Goal: Transaction & Acquisition: Book appointment/travel/reservation

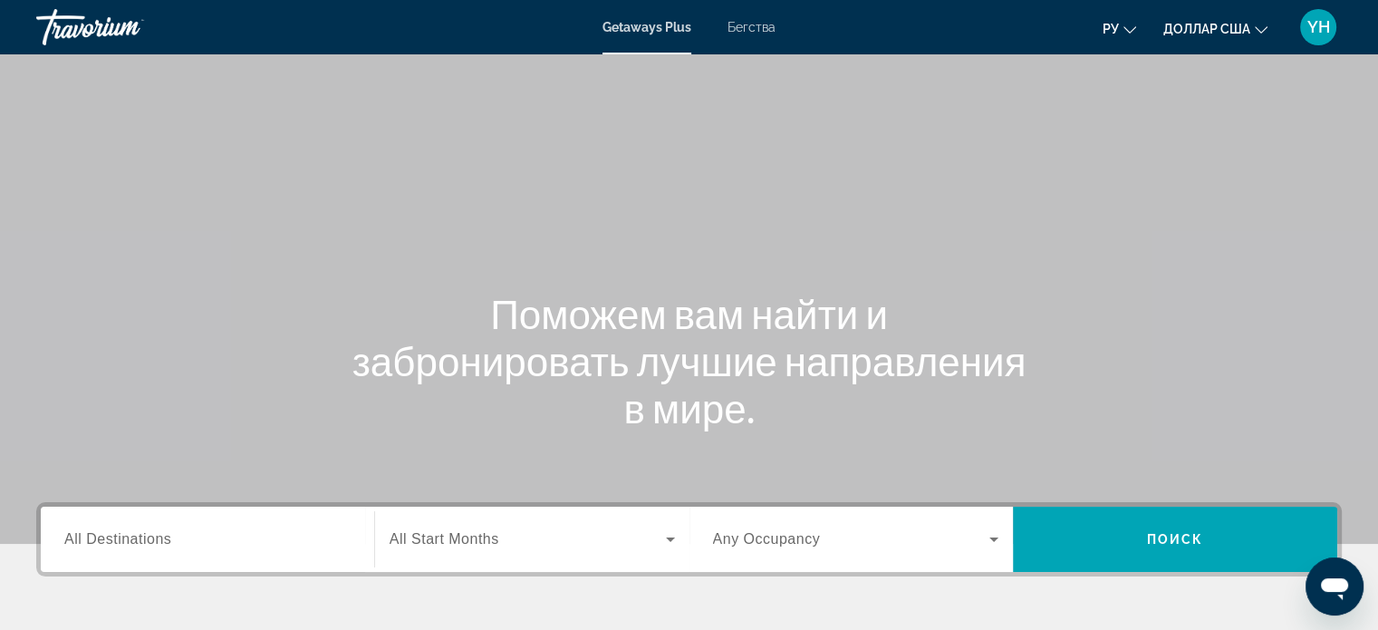
click at [753, 29] on font "Бегства" at bounding box center [752, 27] width 48 height 14
click at [115, 541] on span "All Destinations" at bounding box center [117, 538] width 107 height 15
click at [115, 541] on input "Destination All Destinations" at bounding box center [207, 540] width 286 height 22
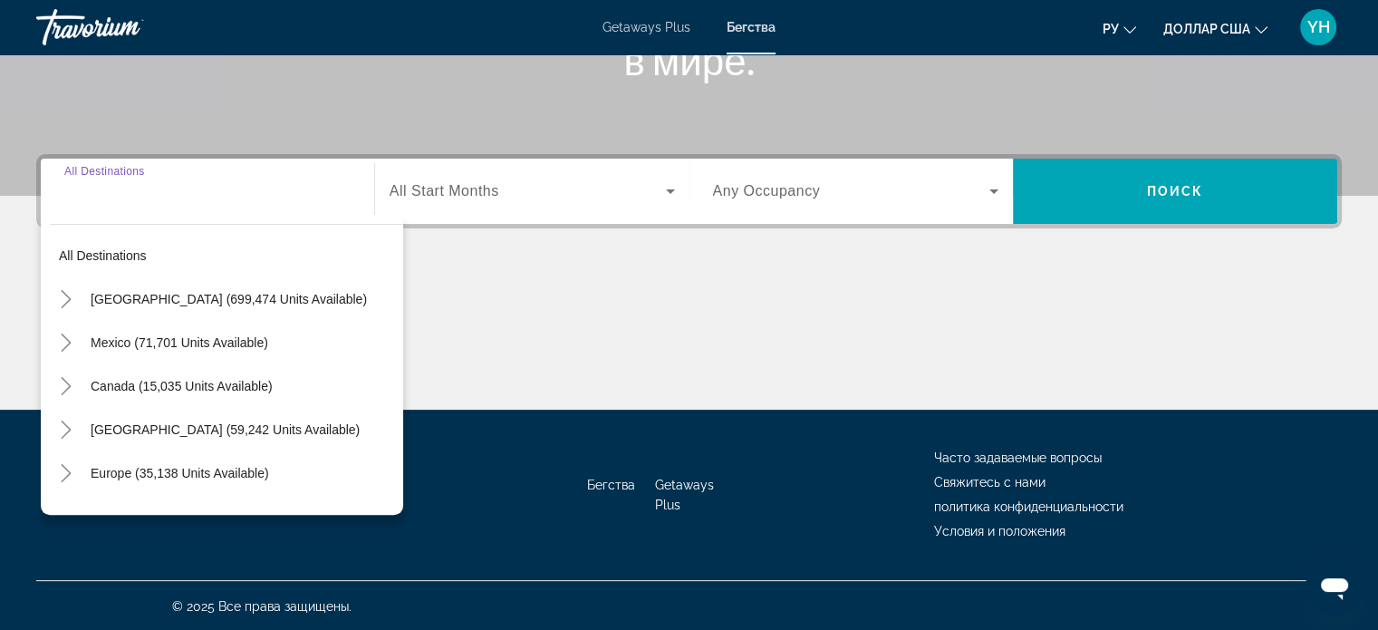
scroll to position [349, 0]
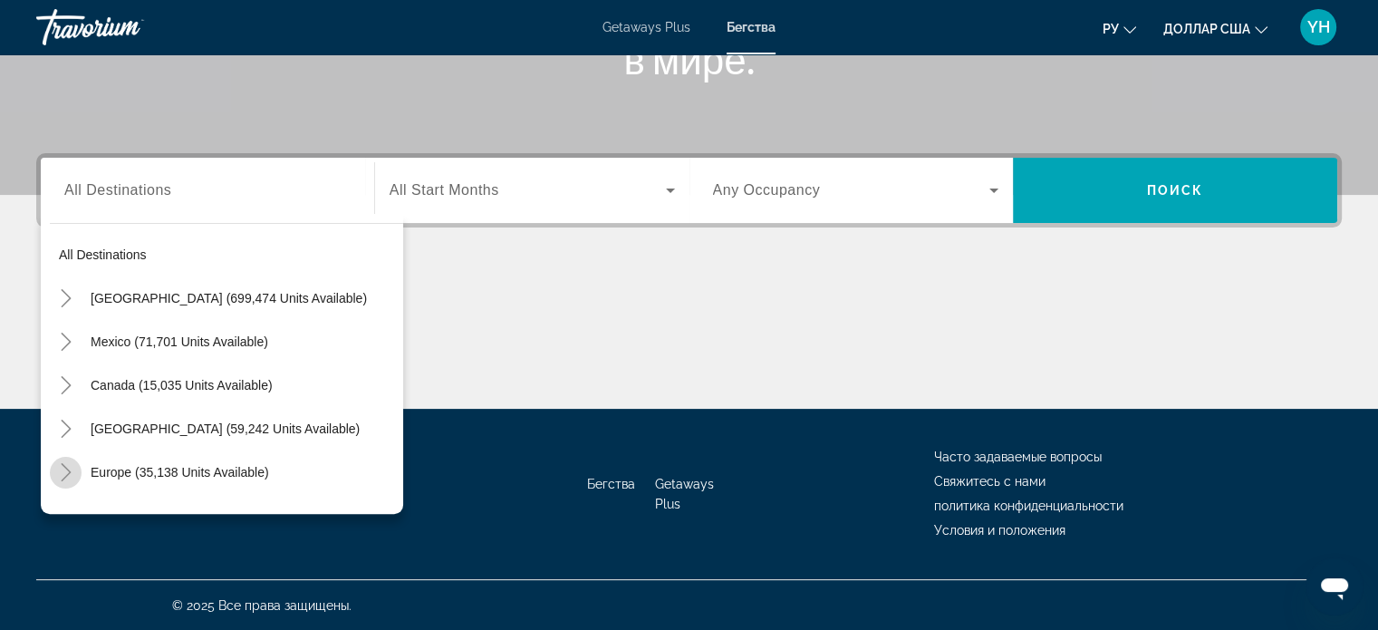
click at [62, 474] on icon "Toggle Europe (35,138 units available)" at bounding box center [66, 472] width 18 height 18
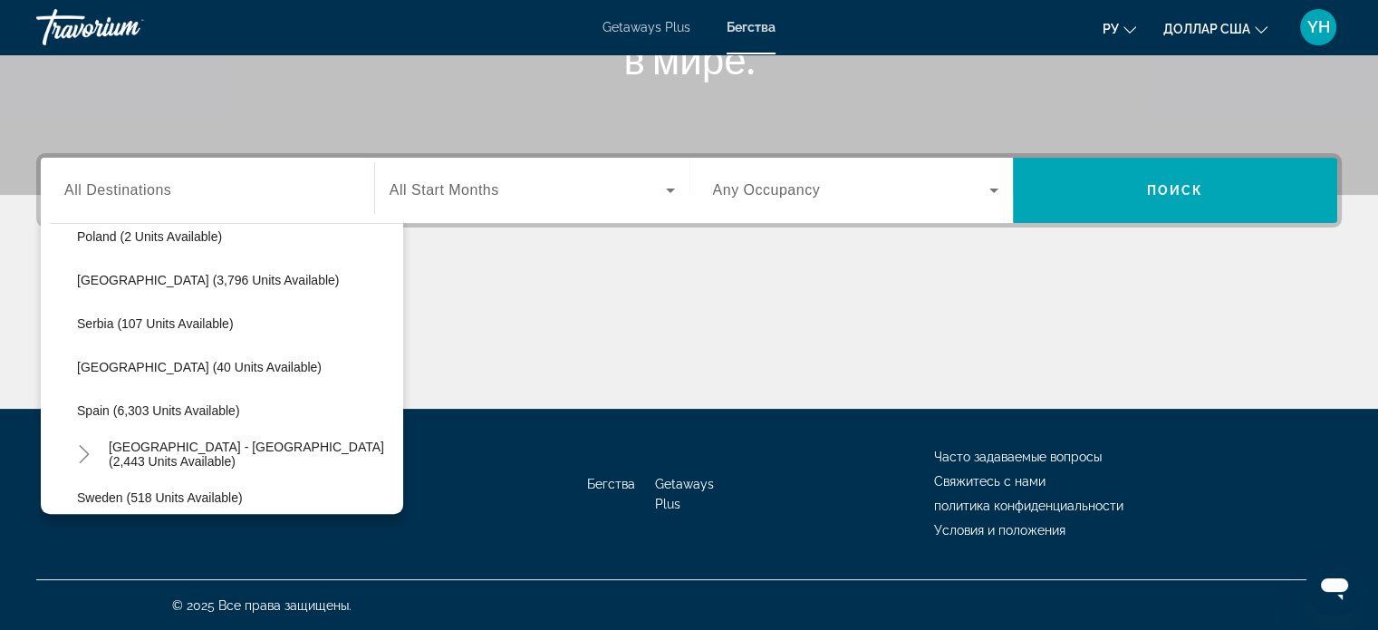
scroll to position [861, 0]
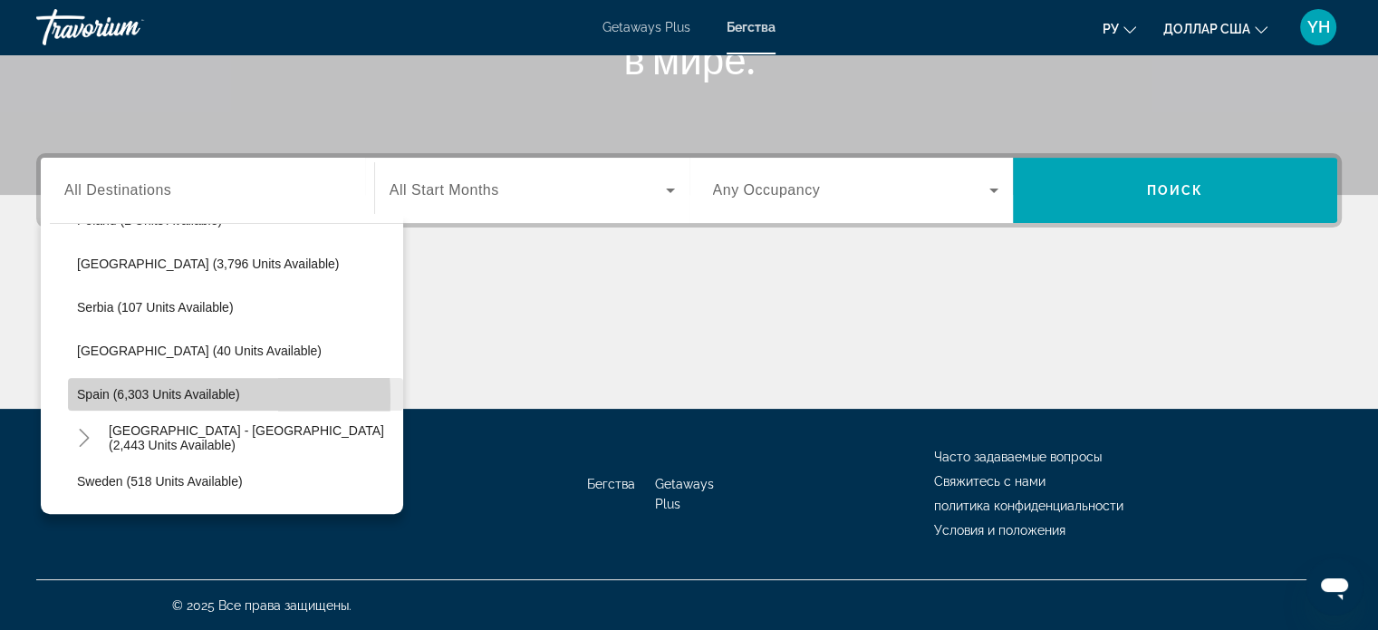
click at [103, 397] on span "Spain (6,303 units available)" at bounding box center [158, 394] width 163 height 14
type input "**********"
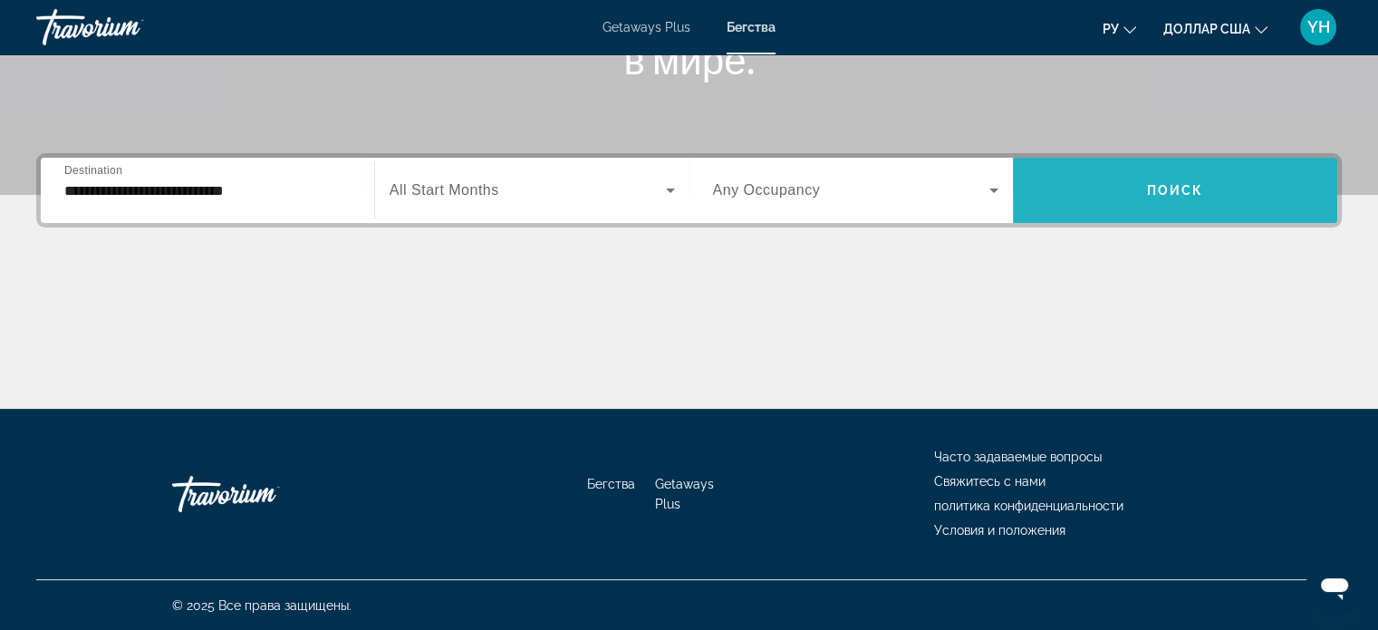
click at [1236, 197] on span "Search widget" at bounding box center [1175, 190] width 324 height 43
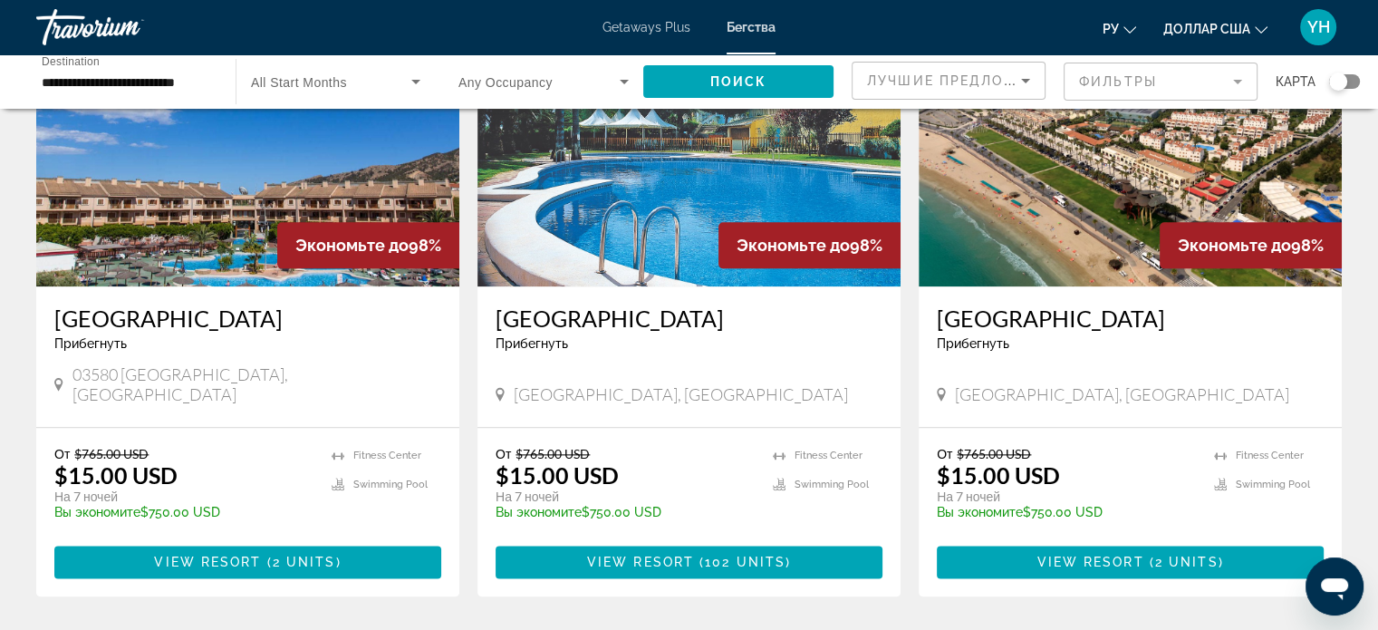
scroll to position [2327, 0]
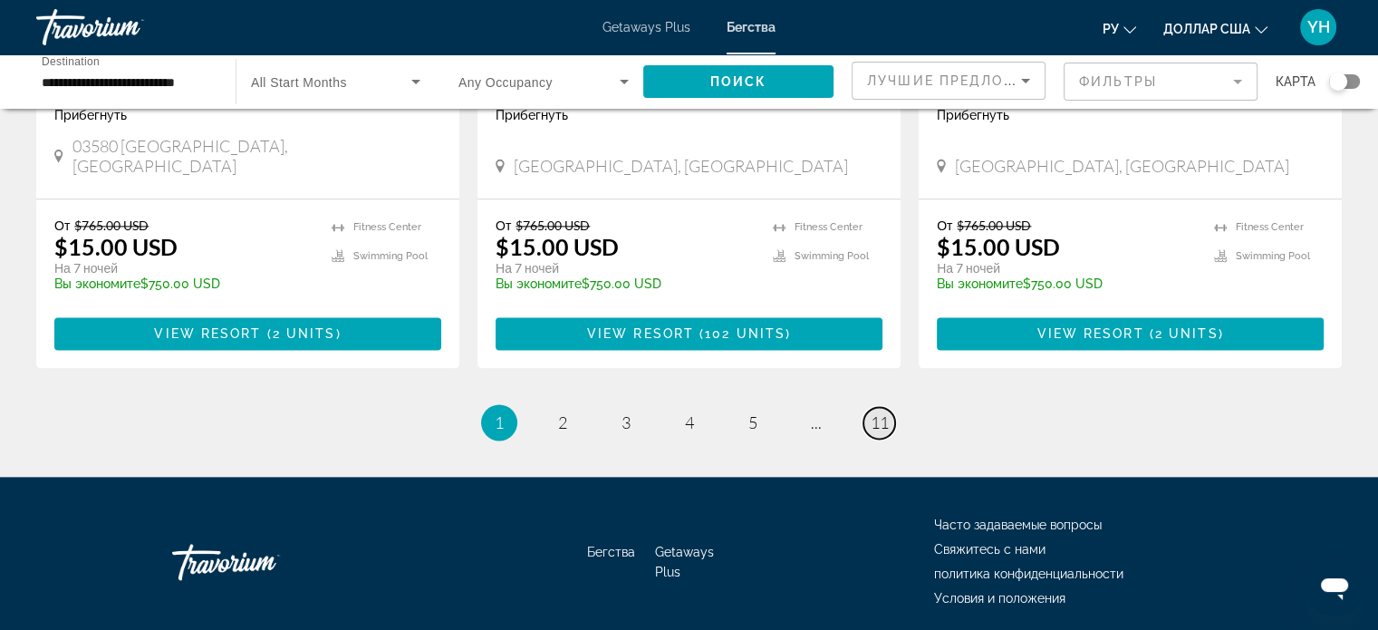
click at [882, 412] on span "11" at bounding box center [880, 422] width 18 height 20
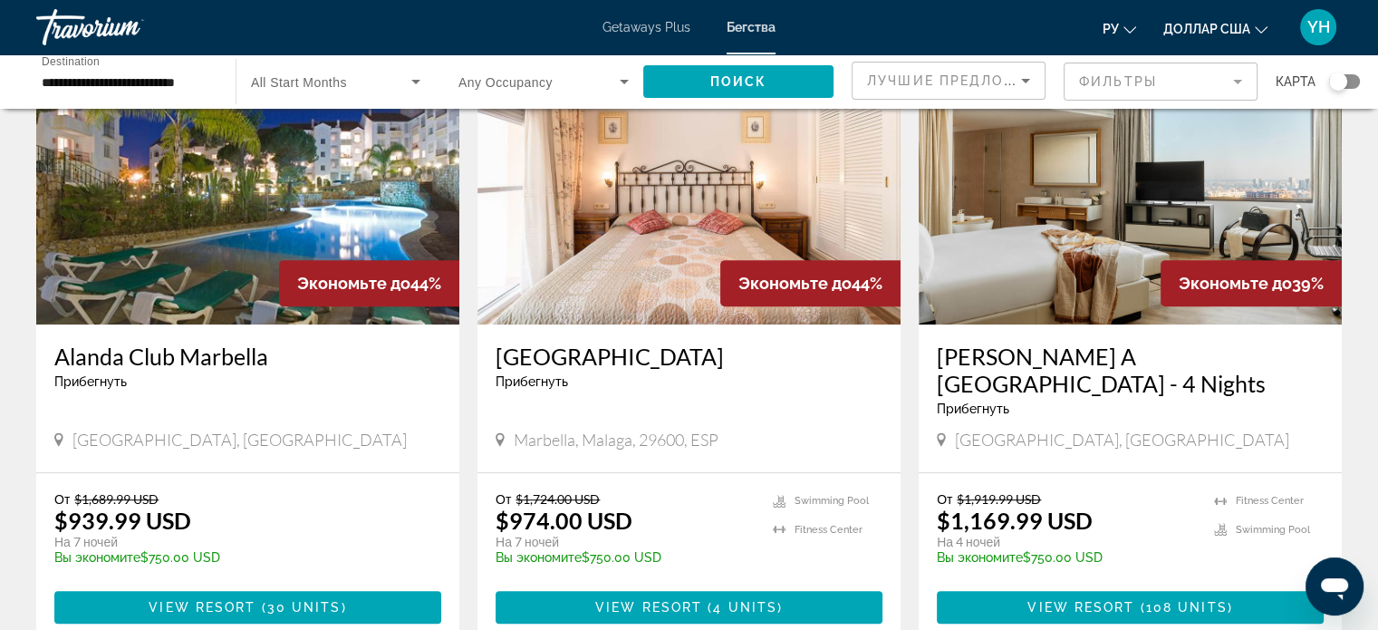
scroll to position [725, 0]
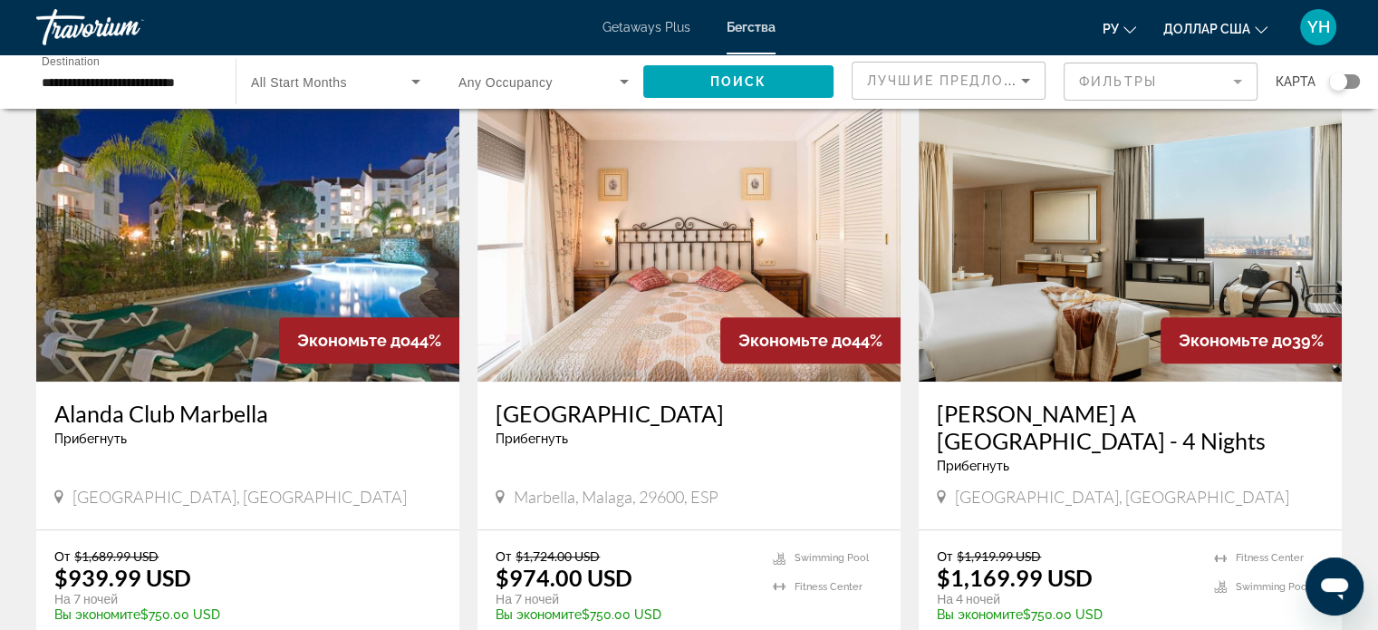
click at [742, 210] on img "Основное содержание" at bounding box center [689, 237] width 423 height 290
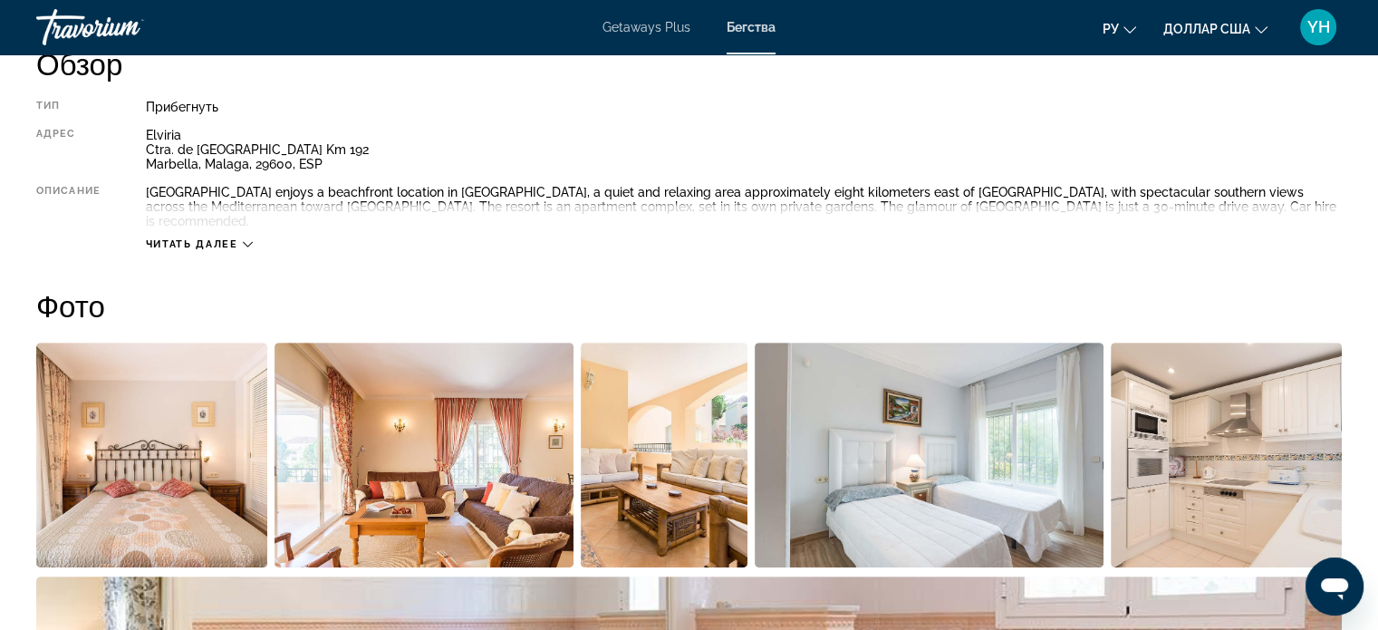
scroll to position [634, 0]
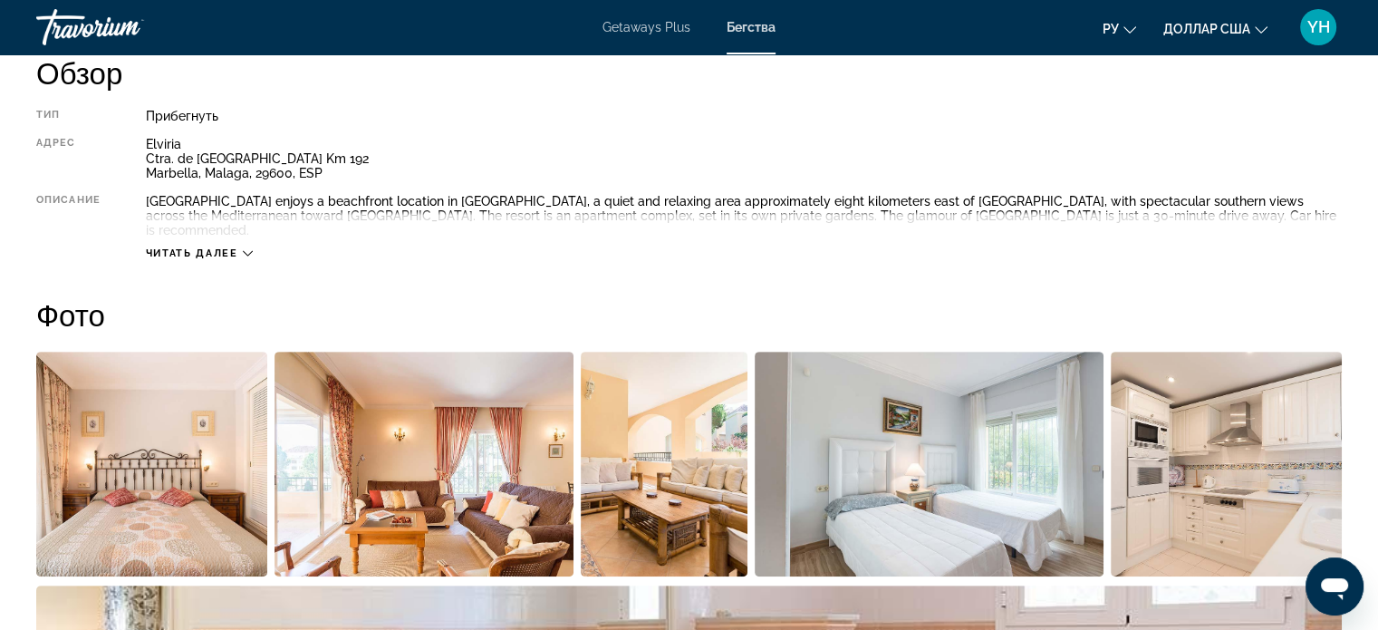
click at [439, 449] on img "Open full-screen image slider" at bounding box center [424, 464] width 299 height 225
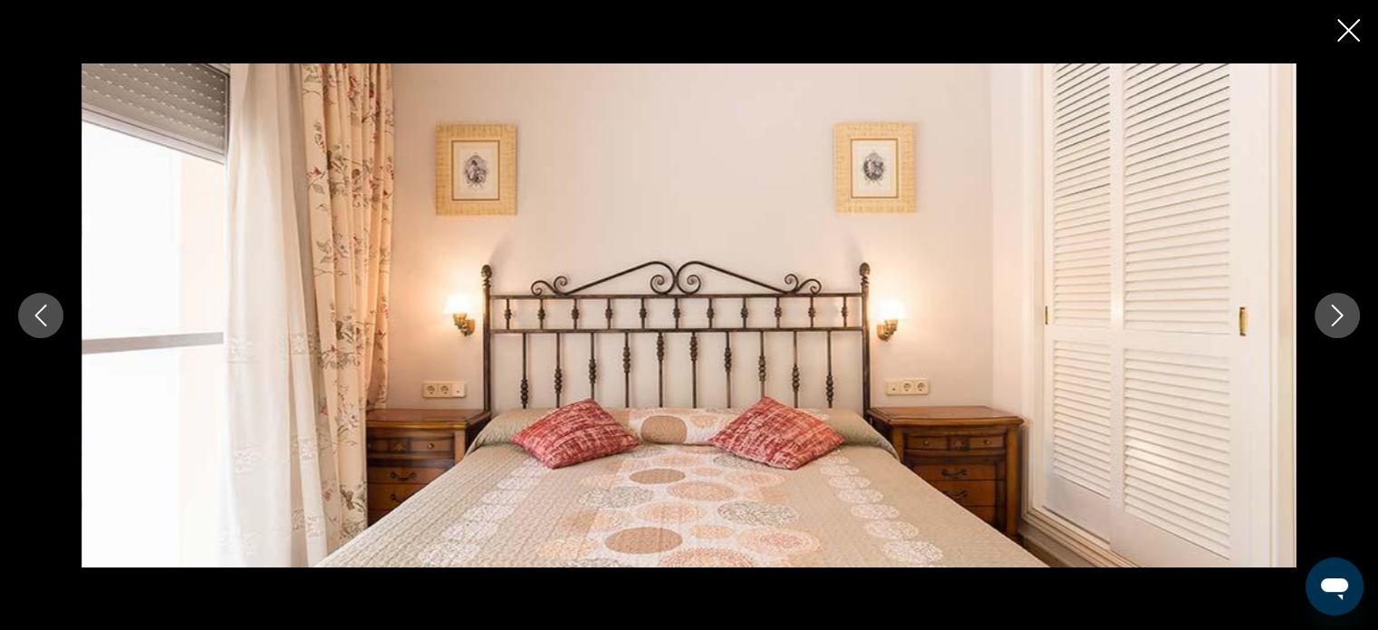
click at [1343, 314] on icon "Next image" at bounding box center [1338, 315] width 22 height 22
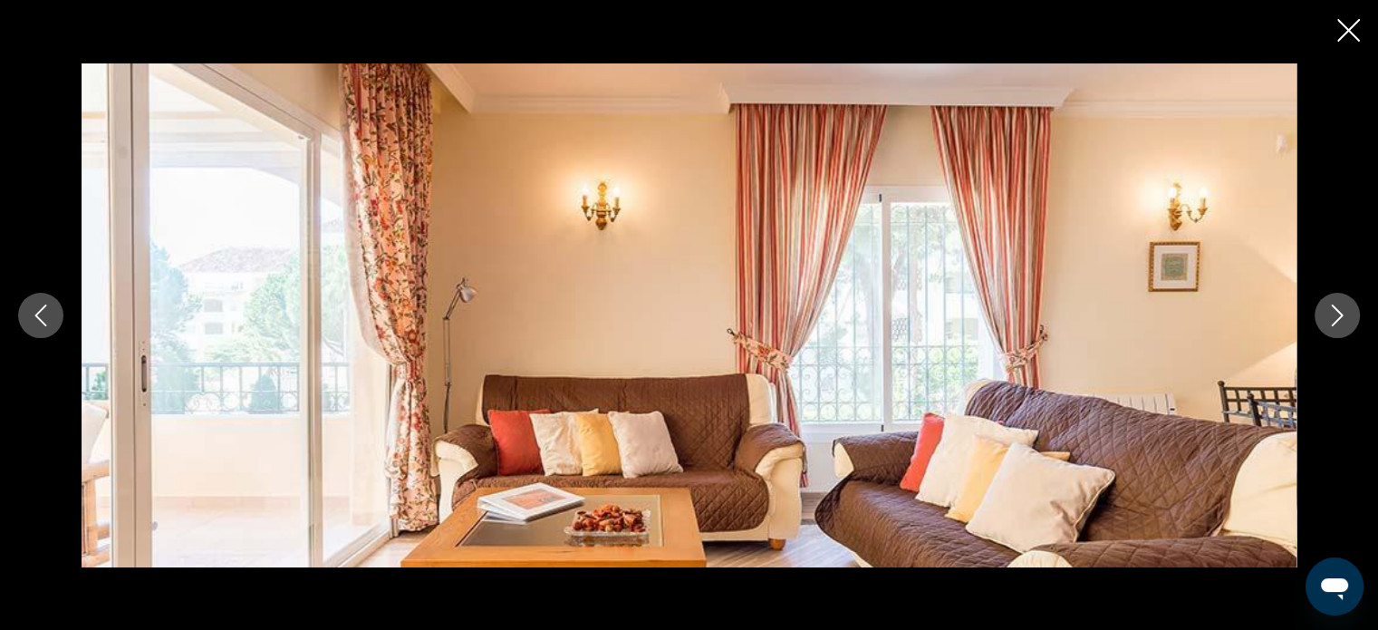
click at [1343, 314] on icon "Next image" at bounding box center [1338, 315] width 22 height 22
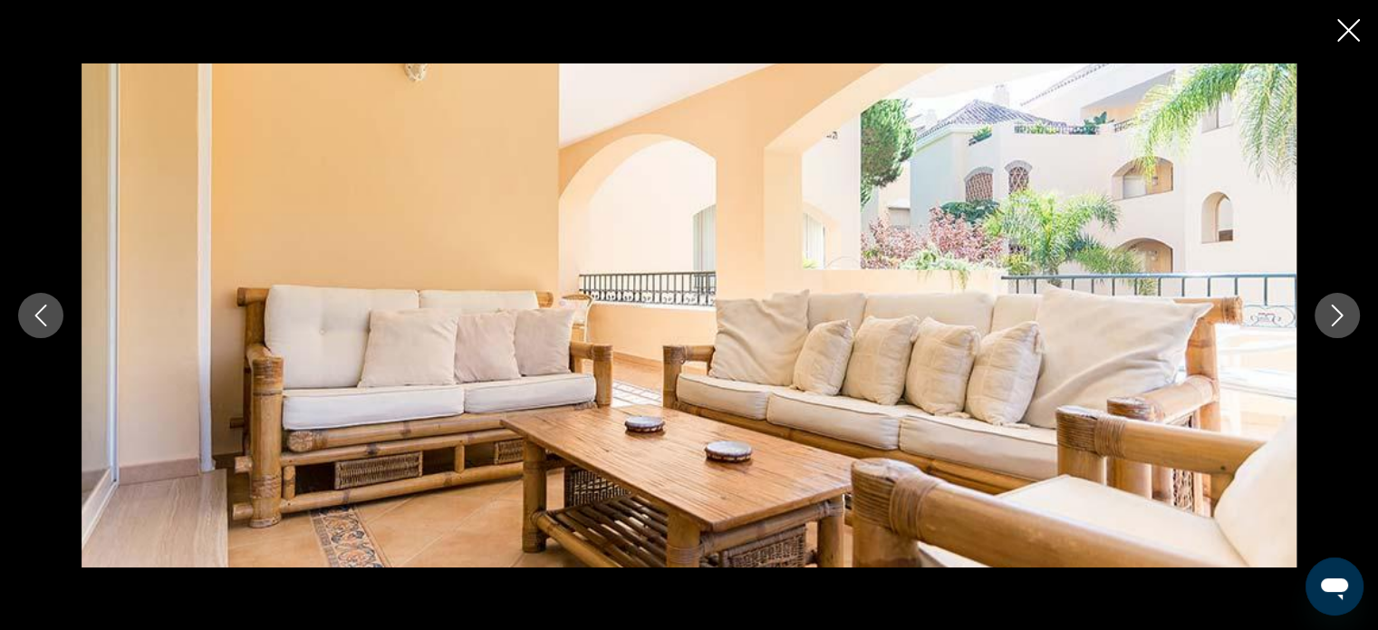
click at [1343, 314] on icon "Next image" at bounding box center [1338, 315] width 22 height 22
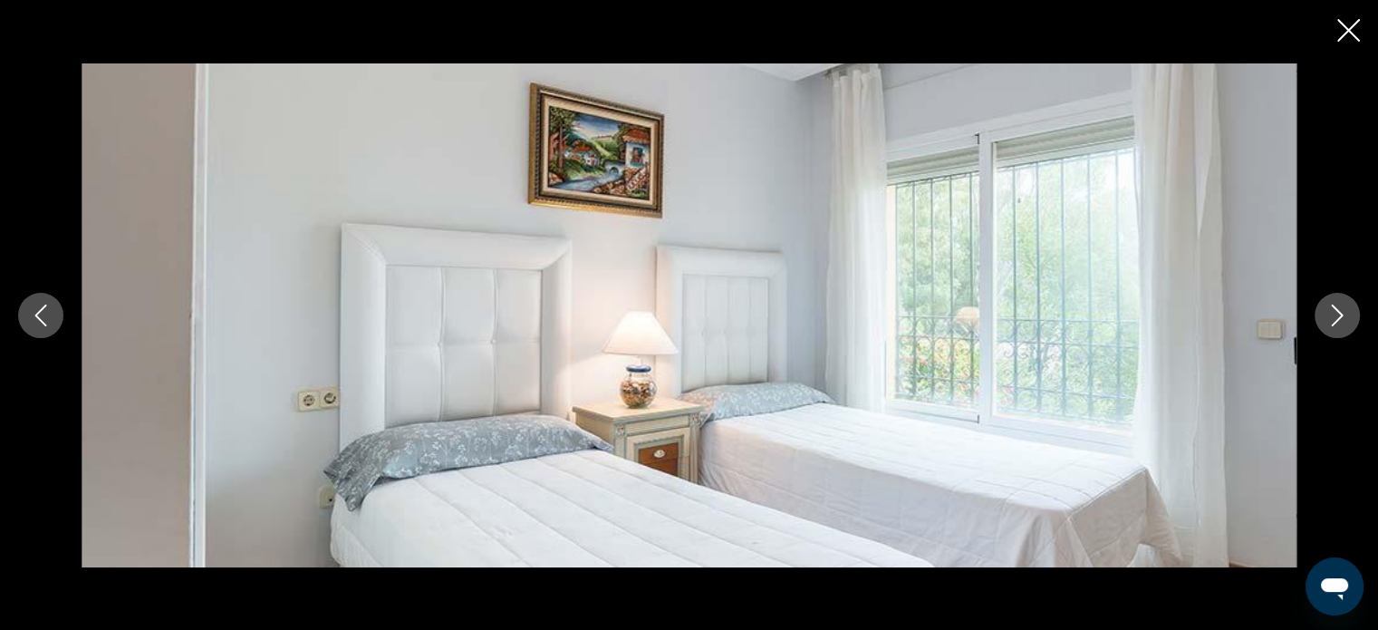
click at [1343, 314] on icon "Next image" at bounding box center [1338, 315] width 22 height 22
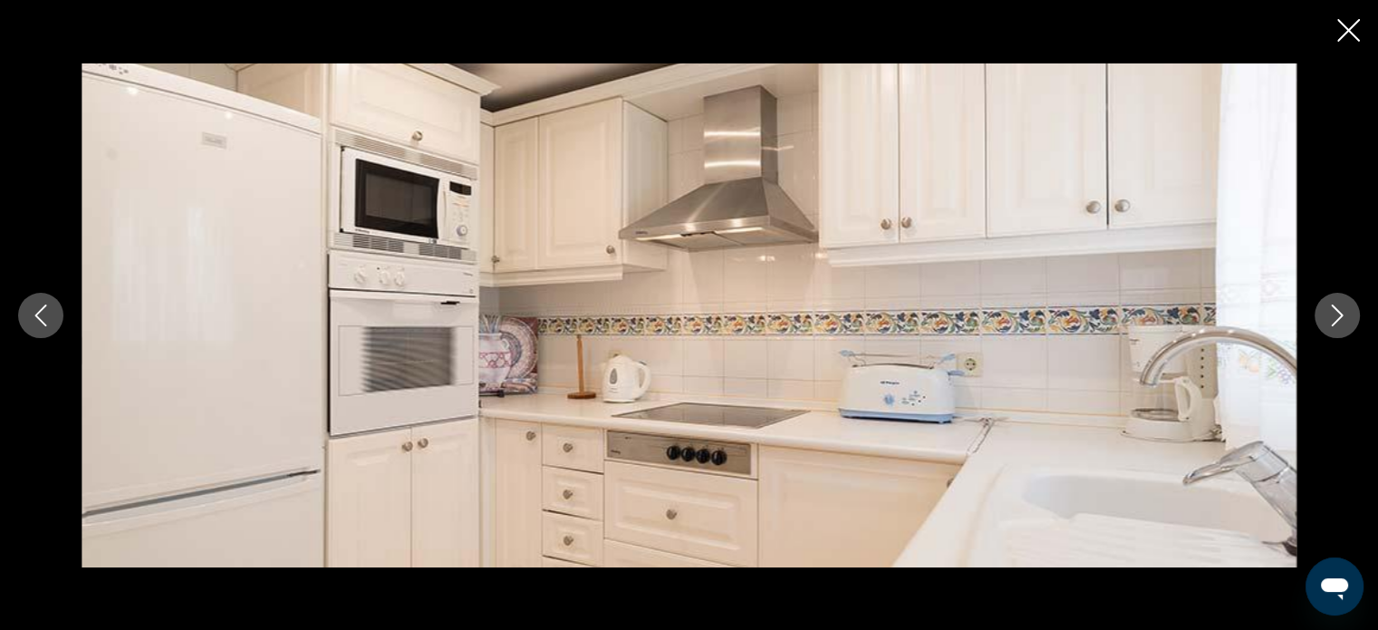
click at [1343, 314] on icon "Next image" at bounding box center [1338, 315] width 22 height 22
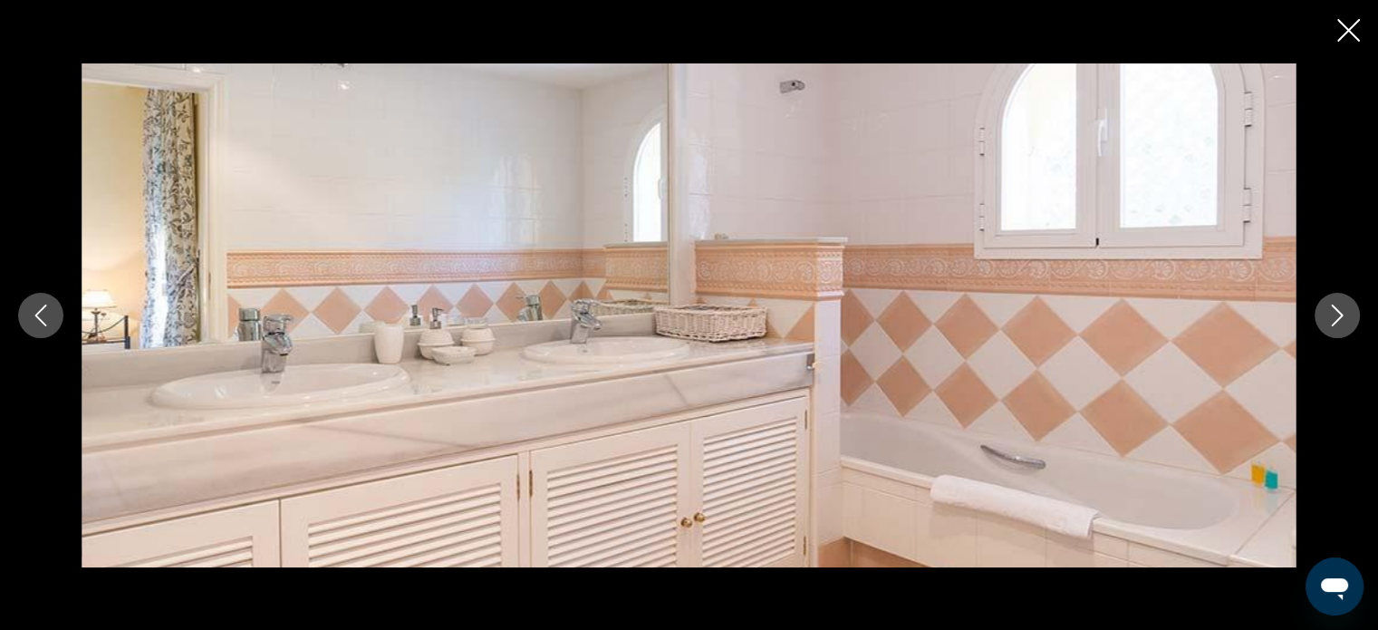
click at [1355, 21] on icon "Close slideshow" at bounding box center [1348, 30] width 23 height 23
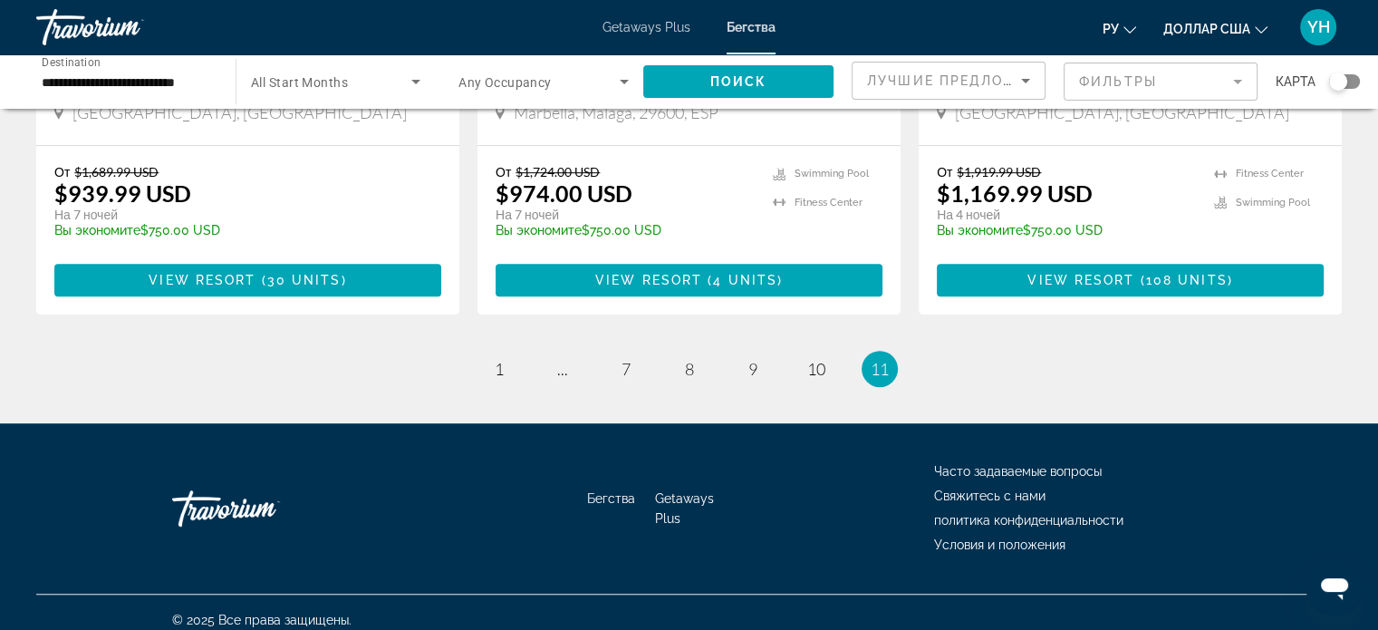
scroll to position [1124, 0]
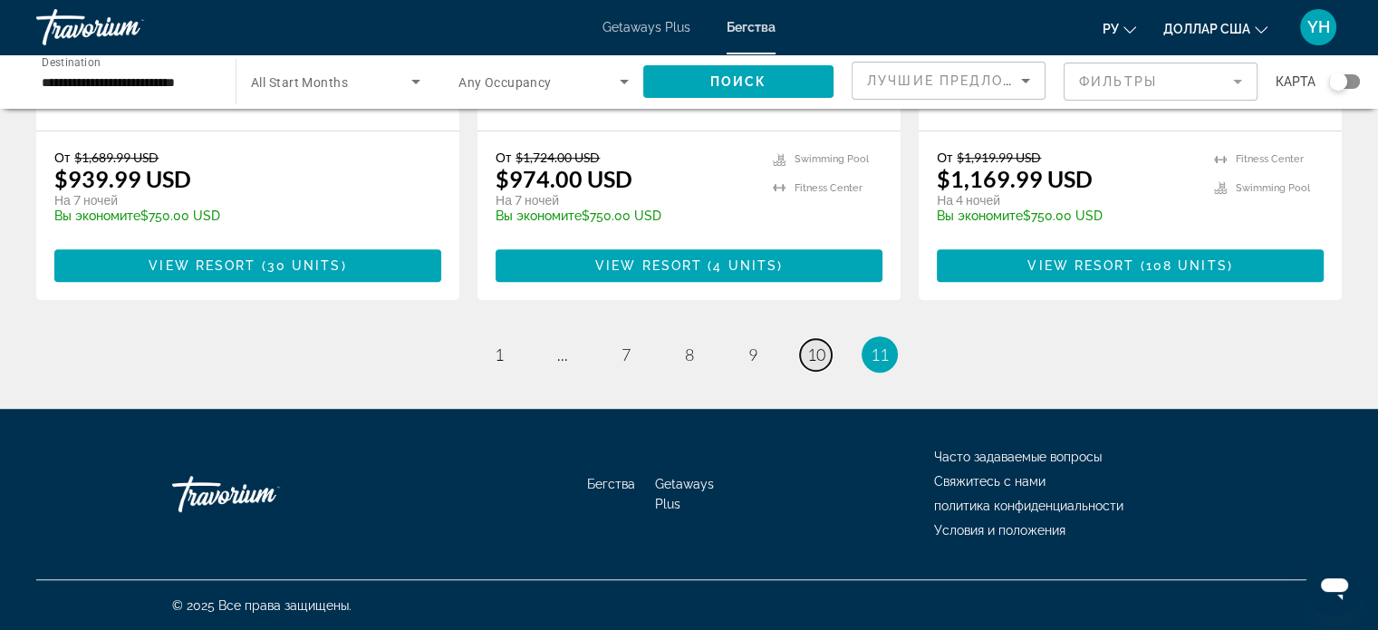
click at [811, 349] on span "10" at bounding box center [816, 354] width 18 height 20
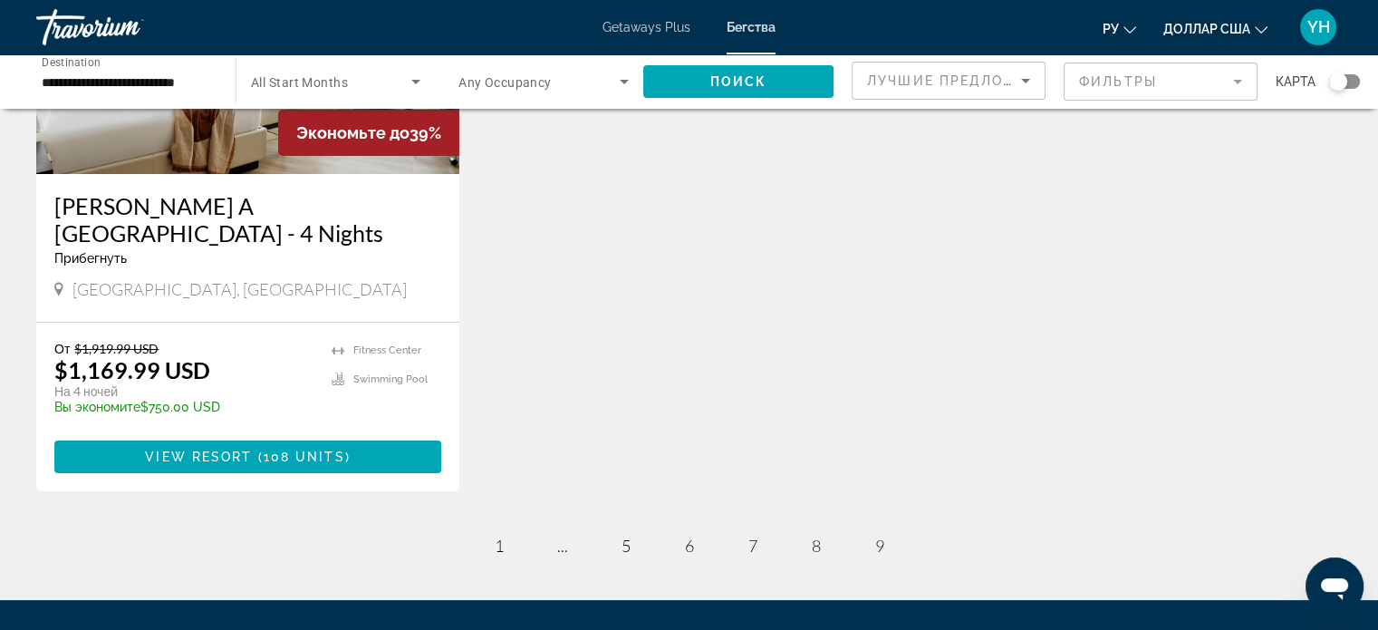
scroll to position [362, 0]
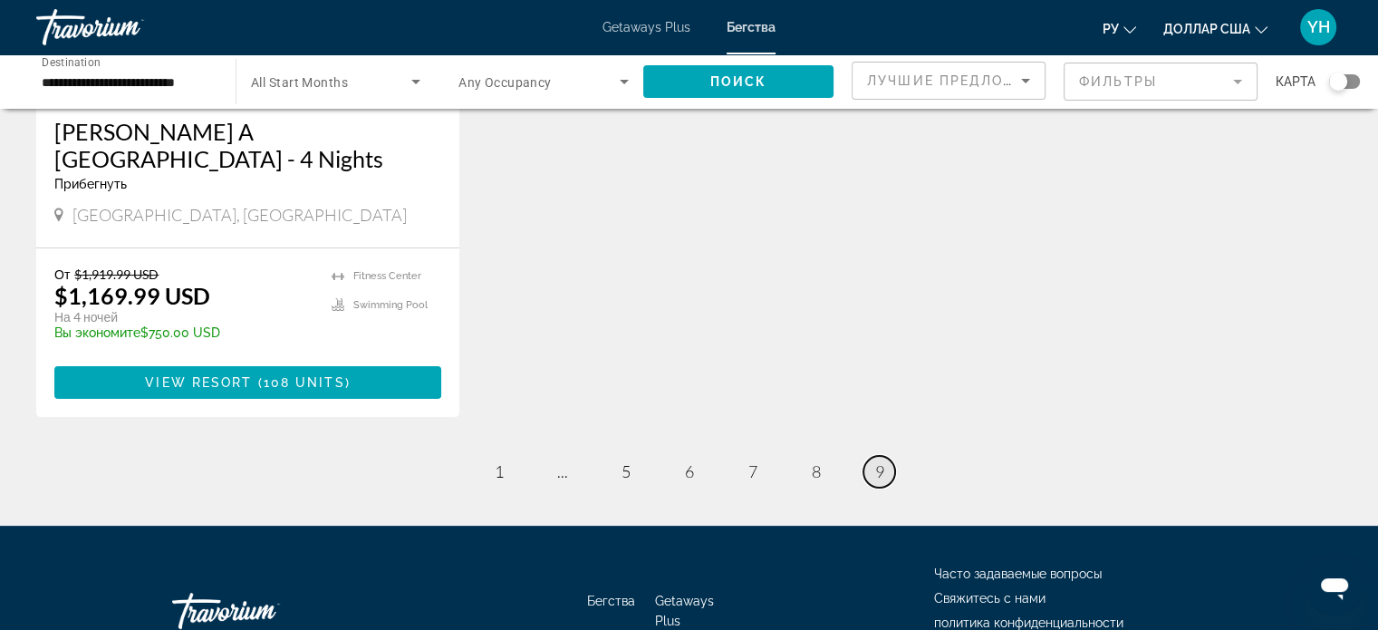
click at [881, 463] on span "9" at bounding box center [879, 471] width 9 height 20
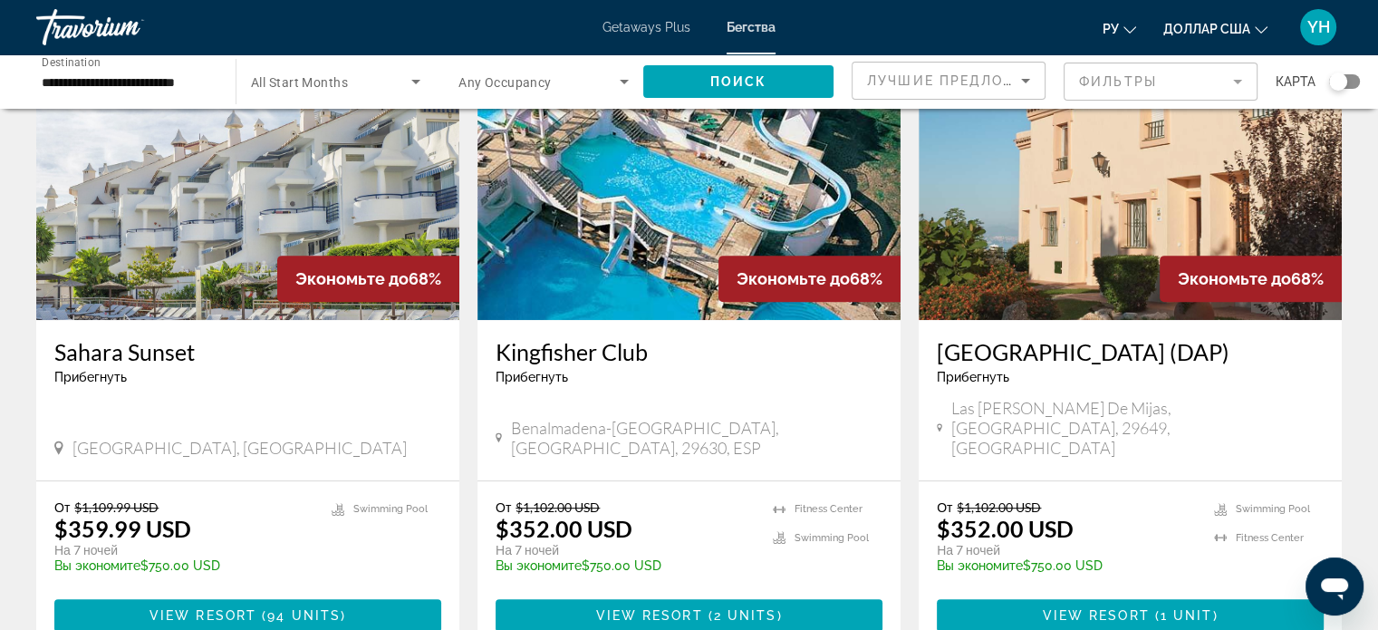
scroll to position [778, 0]
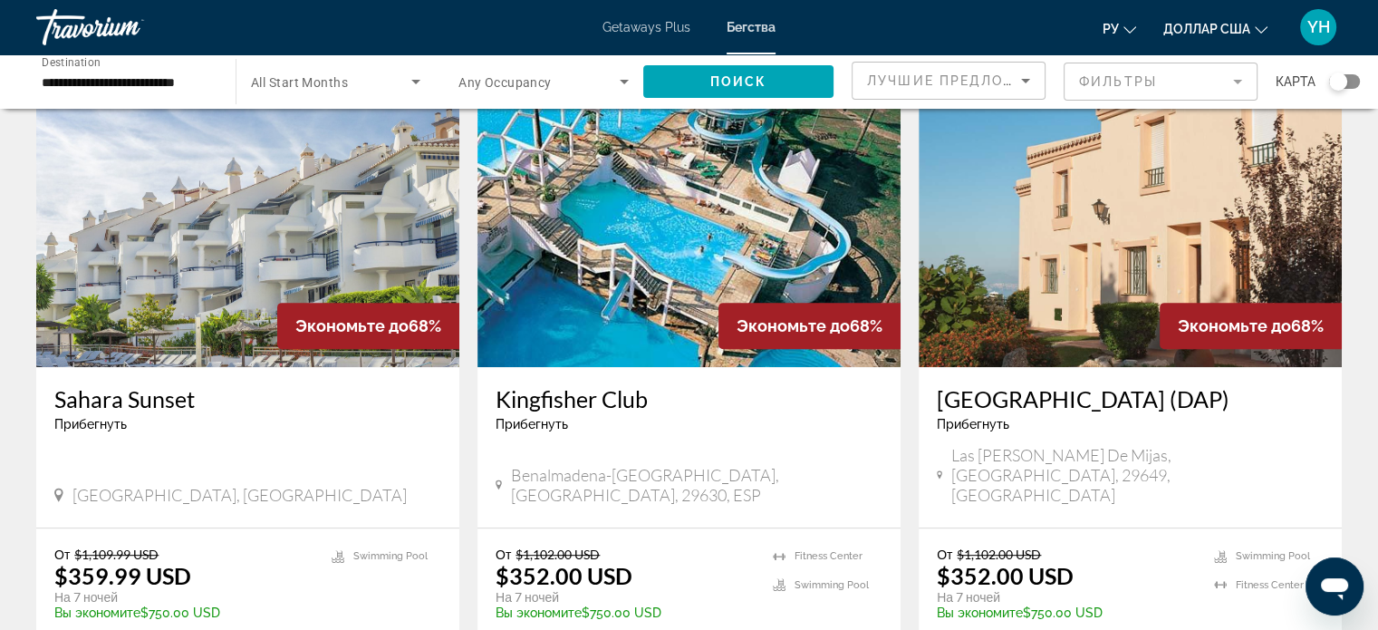
click at [1127, 231] on img "Основное содержание" at bounding box center [1130, 222] width 423 height 290
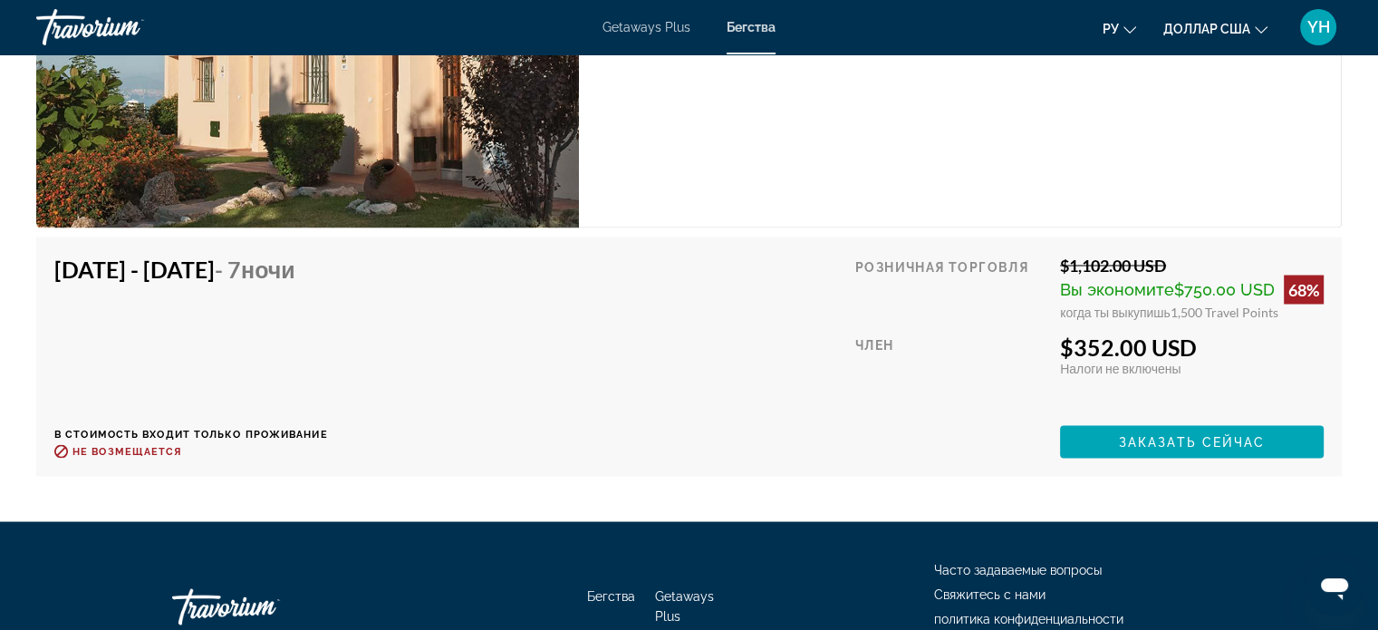
scroll to position [3262, 0]
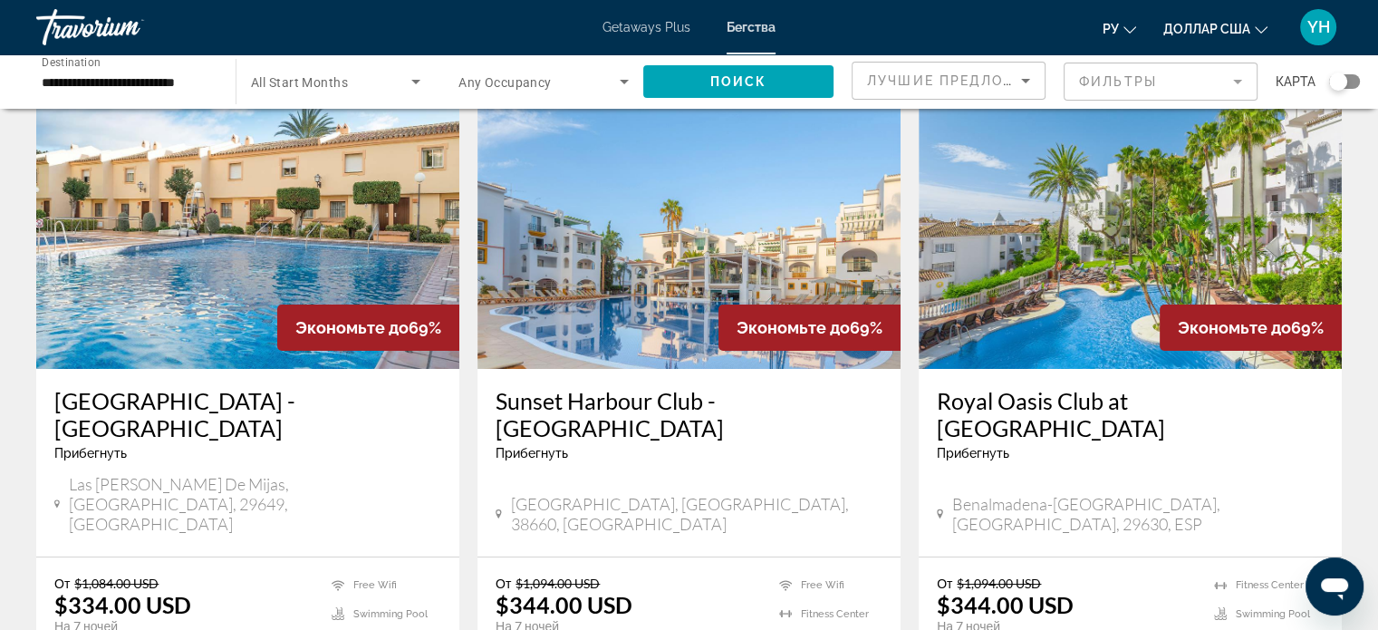
scroll to position [91, 0]
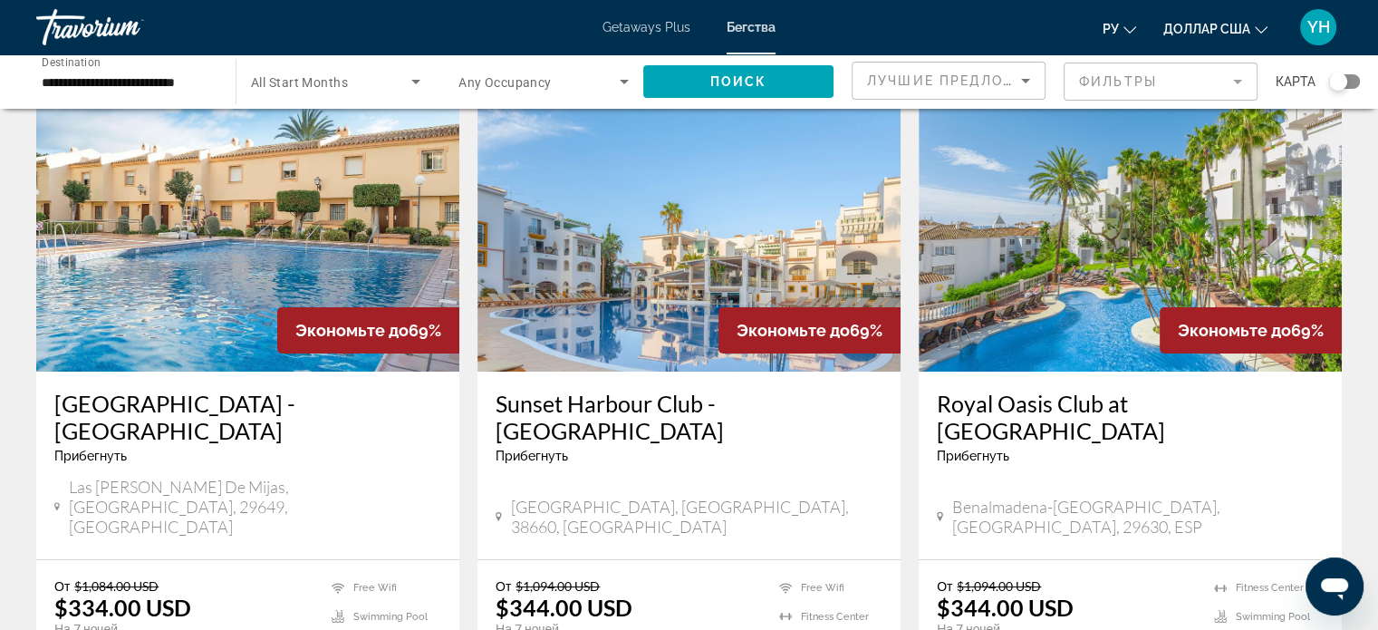
click at [1155, 267] on img "Основное содержание" at bounding box center [1130, 227] width 423 height 290
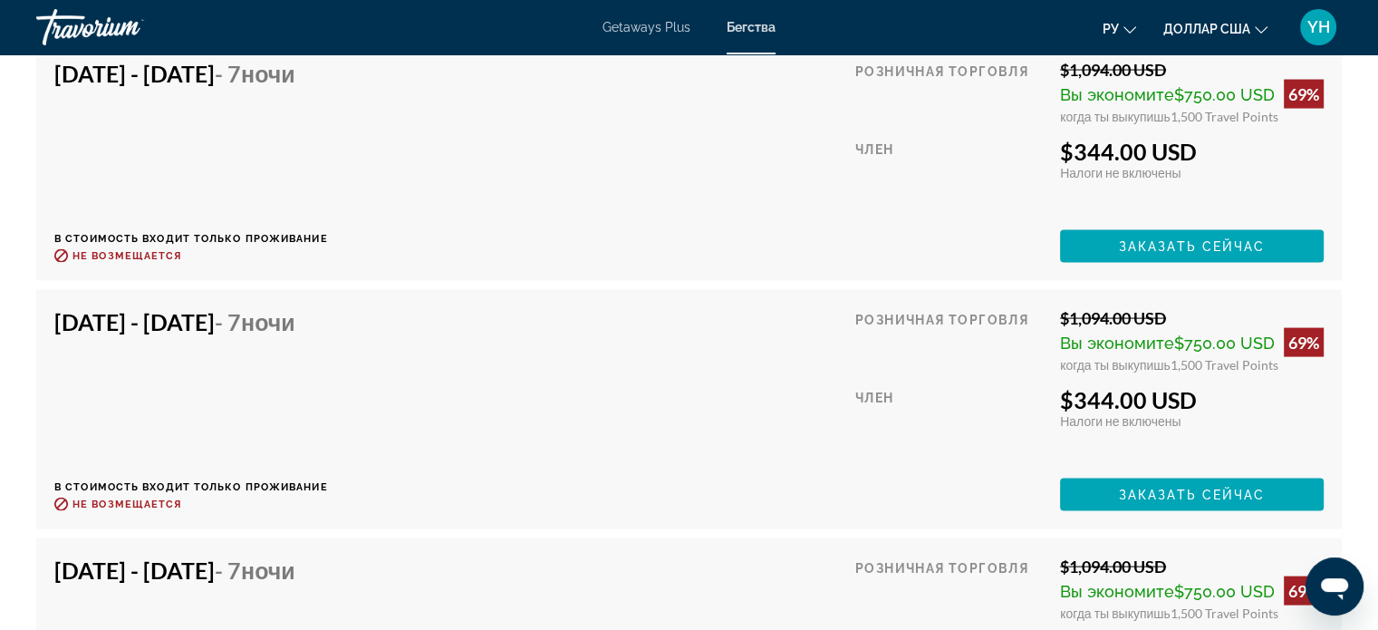
scroll to position [3624, 0]
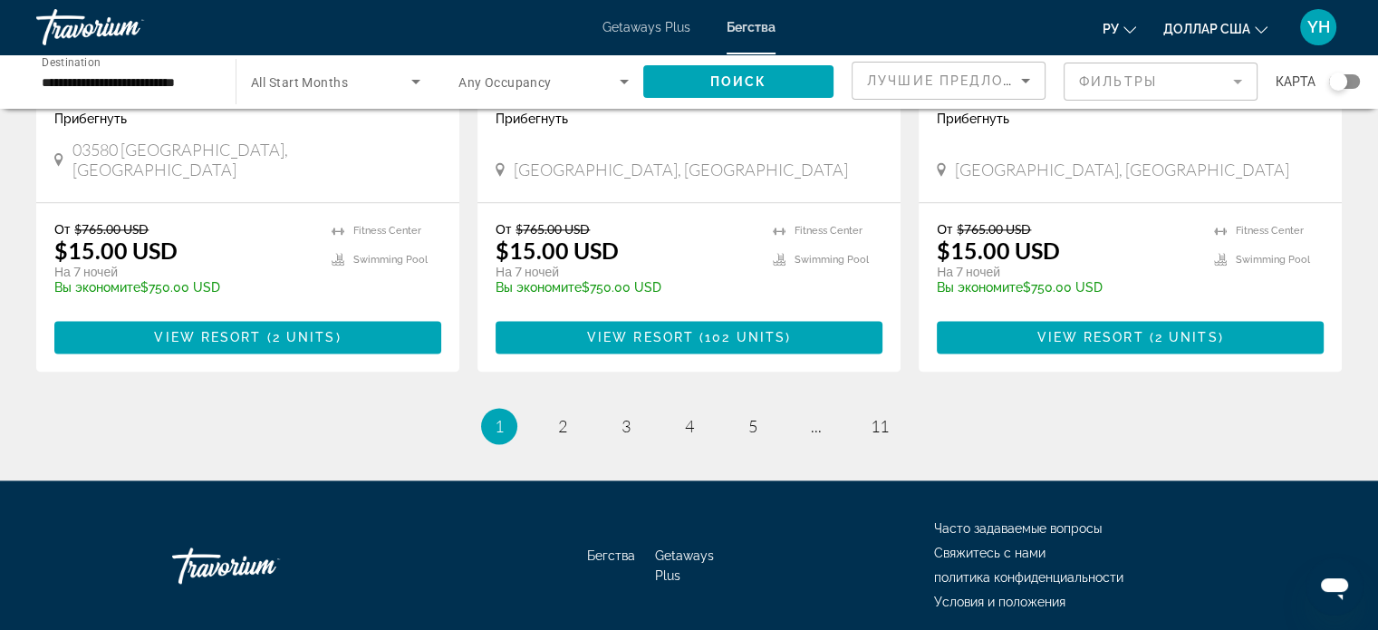
scroll to position [2327, 0]
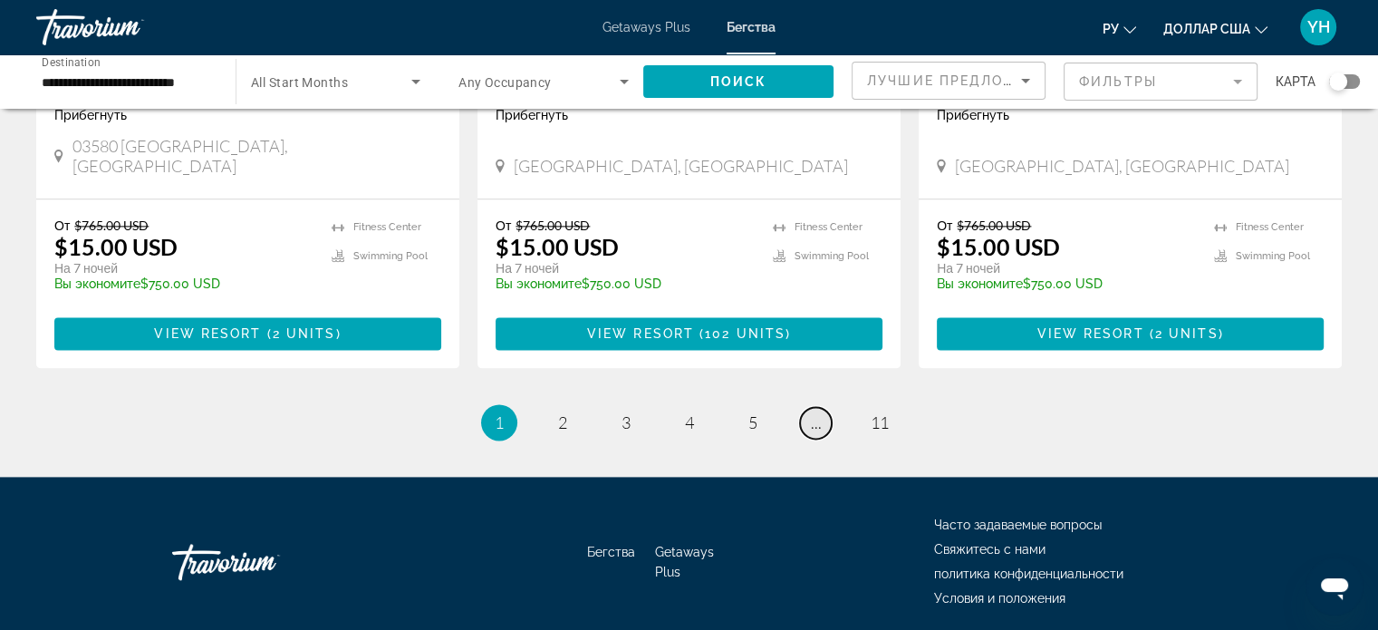
click at [819, 407] on link "page ..." at bounding box center [816, 423] width 32 height 32
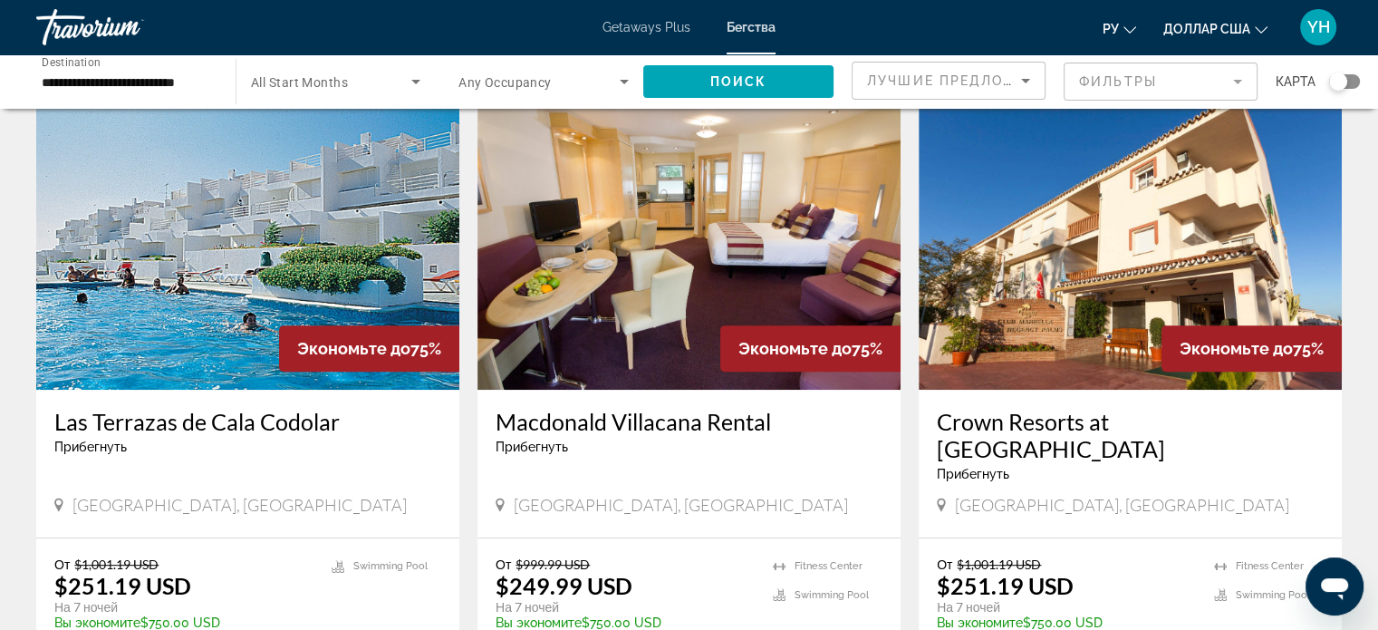
scroll to position [725, 0]
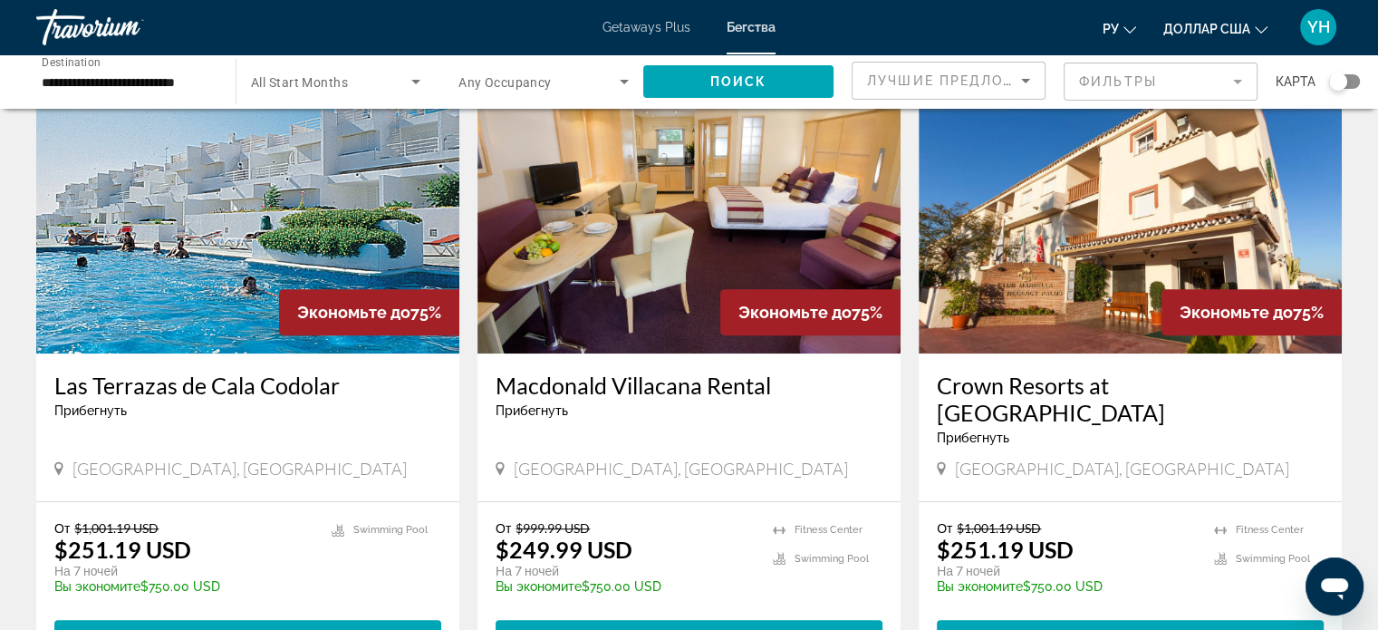
click at [701, 217] on img "Основное содержание" at bounding box center [689, 208] width 423 height 290
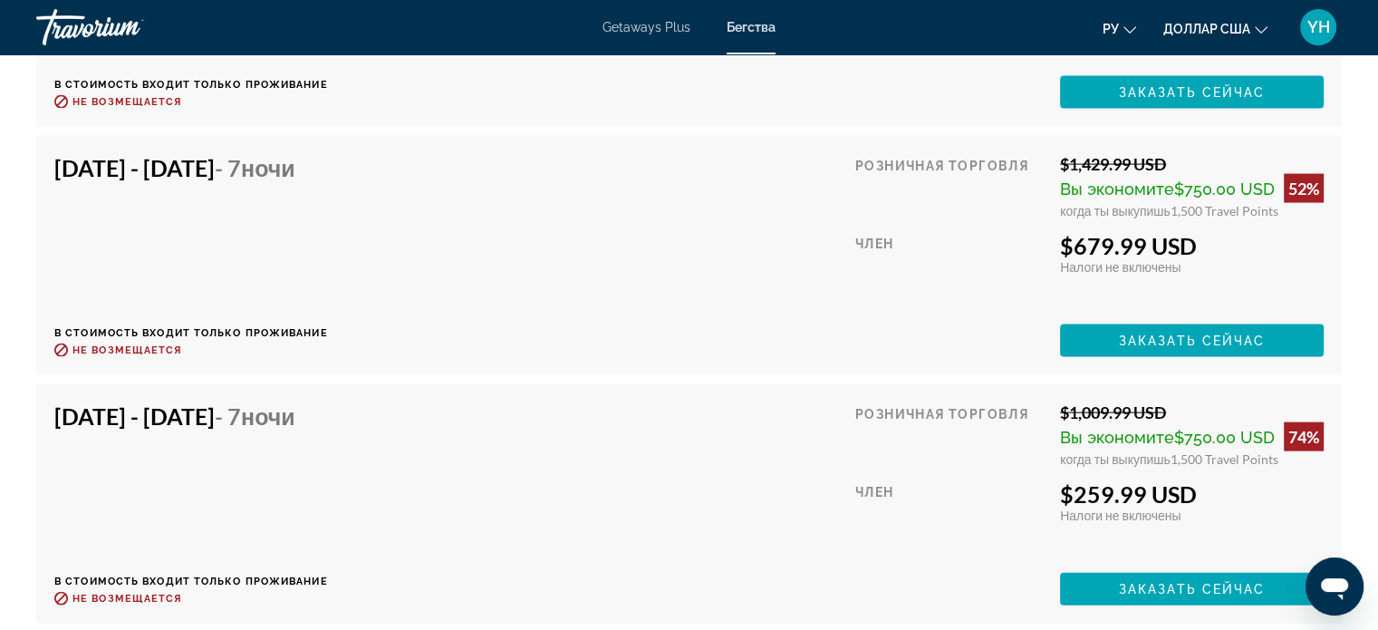
scroll to position [3806, 0]
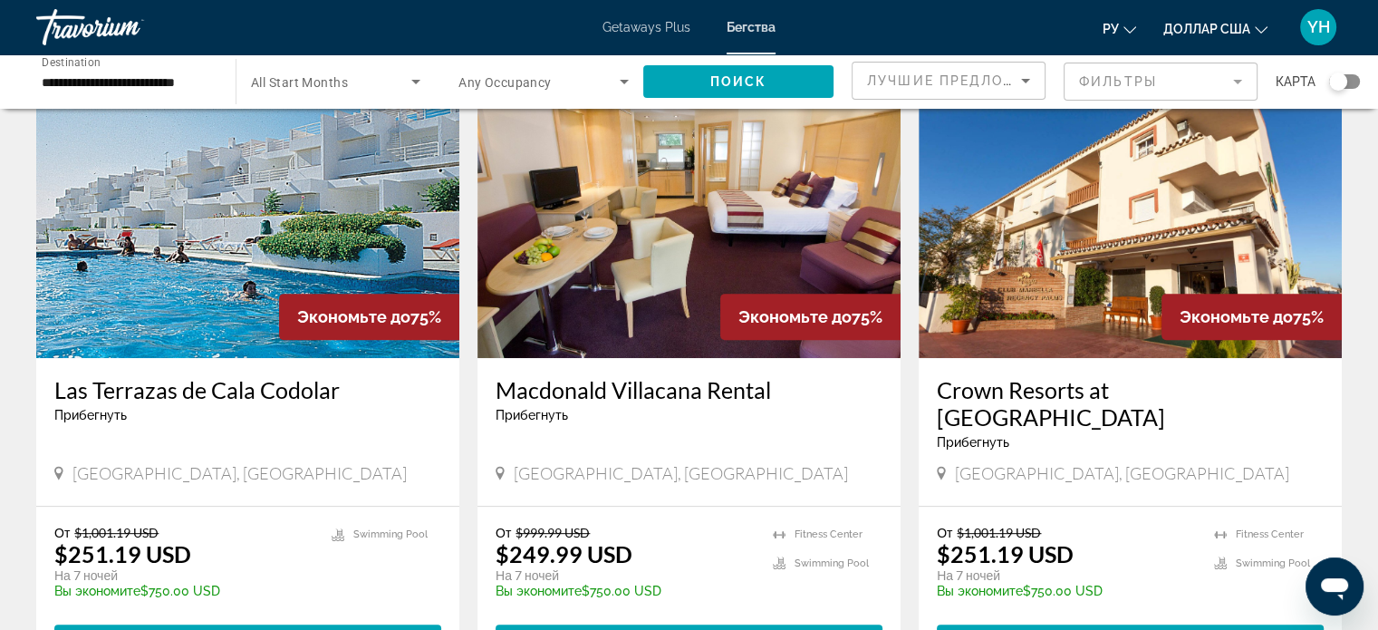
scroll to position [725, 0]
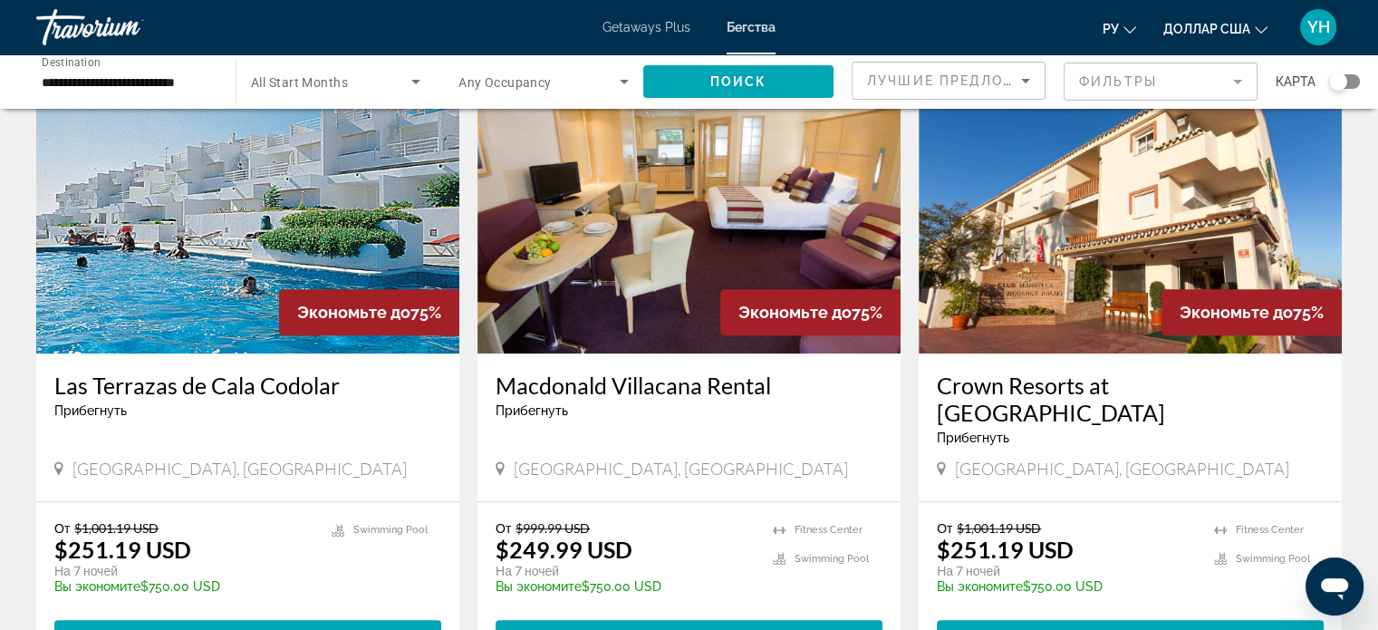
click at [1163, 195] on img "Основное содержание" at bounding box center [1130, 208] width 423 height 290
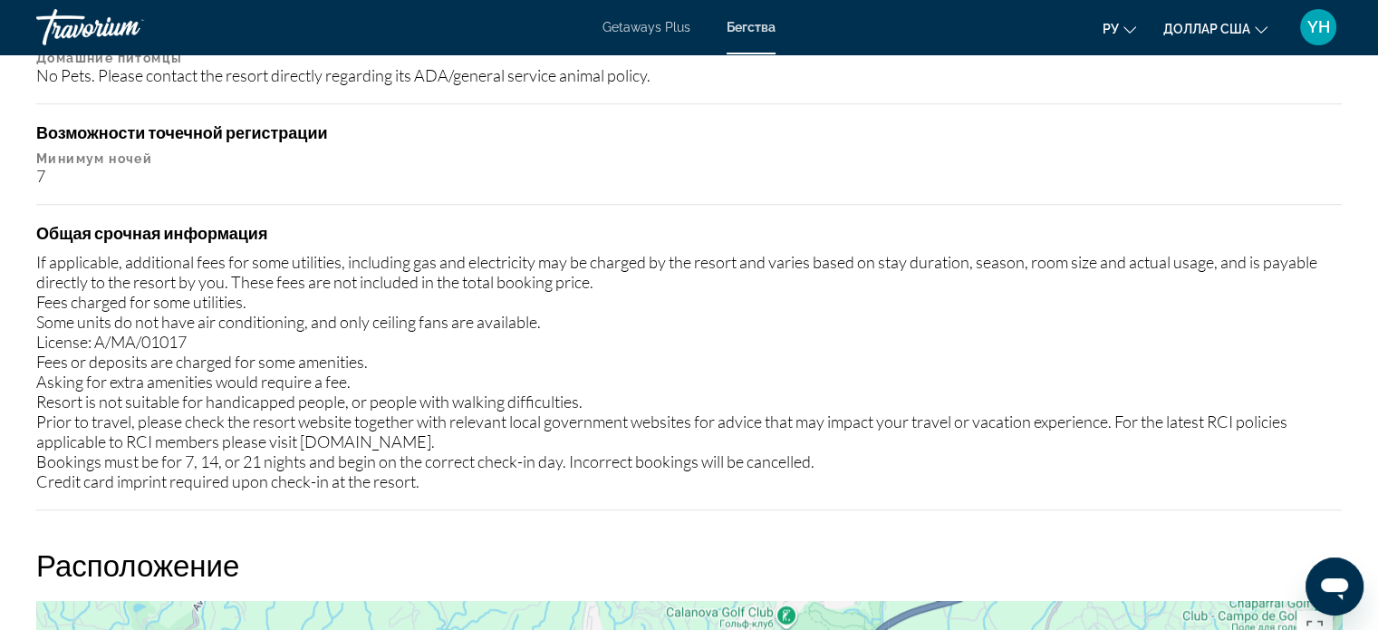
scroll to position [1993, 0]
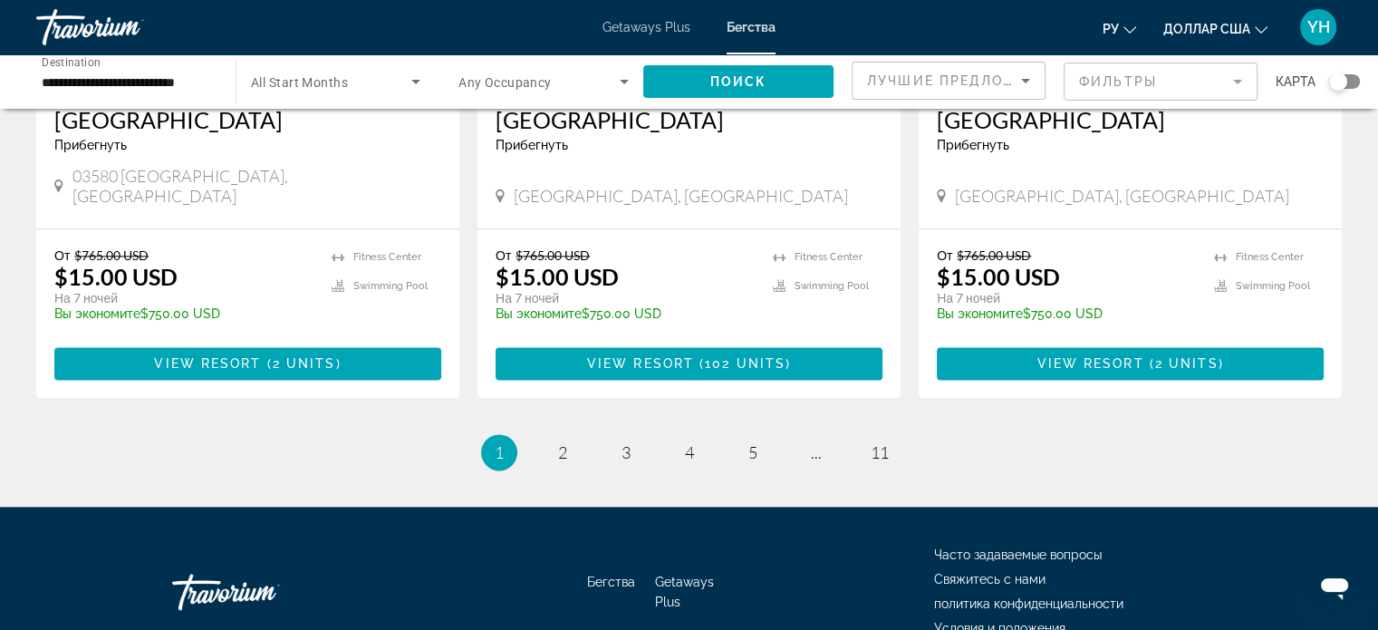
scroll to position [2327, 0]
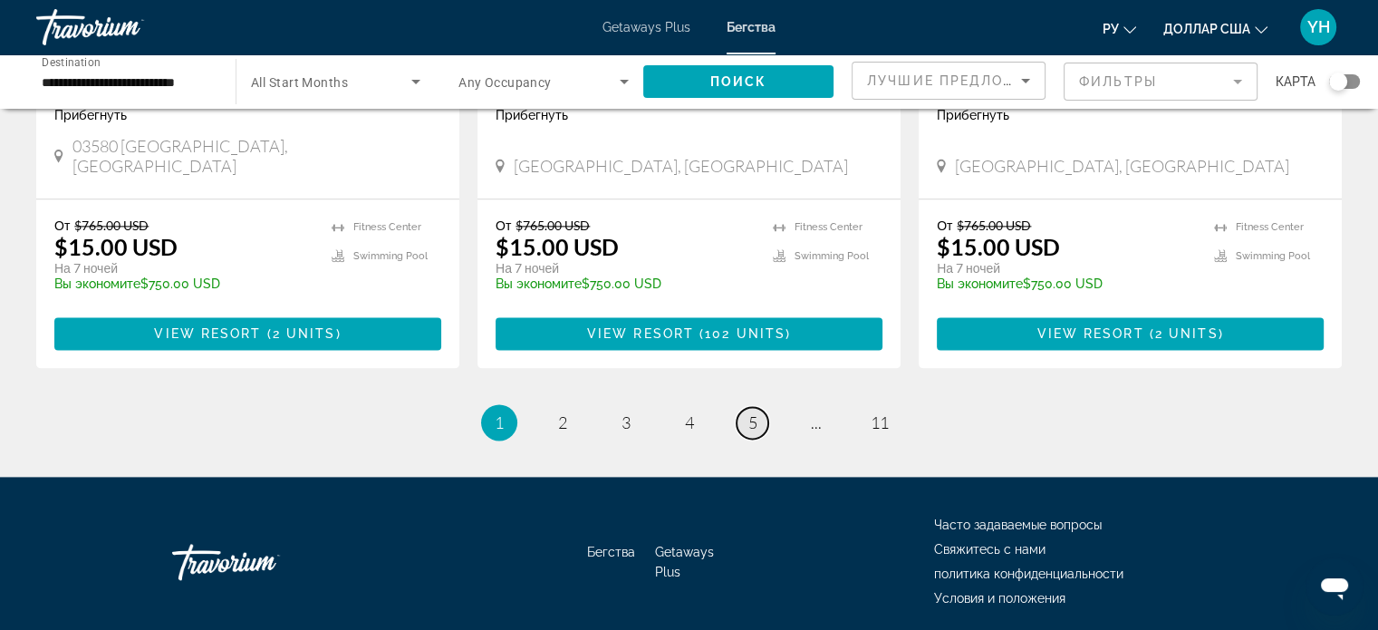
click at [760, 407] on link "page 5" at bounding box center [753, 423] width 32 height 32
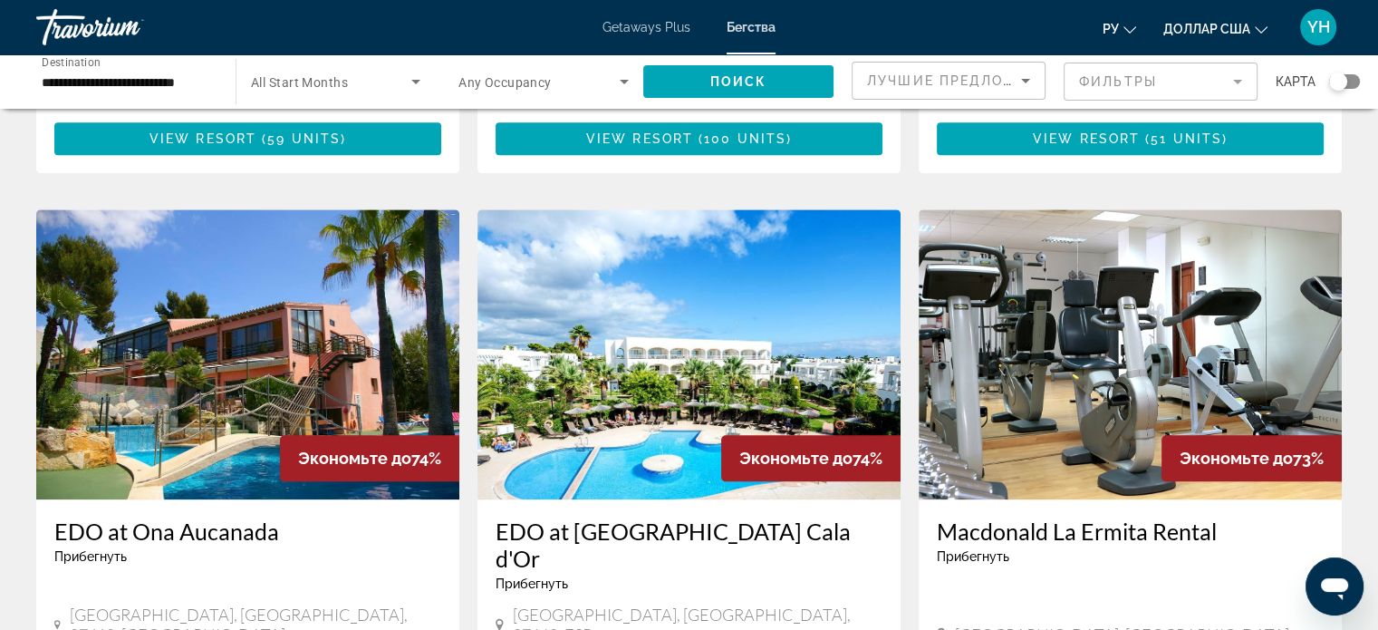
scroll to position [1903, 0]
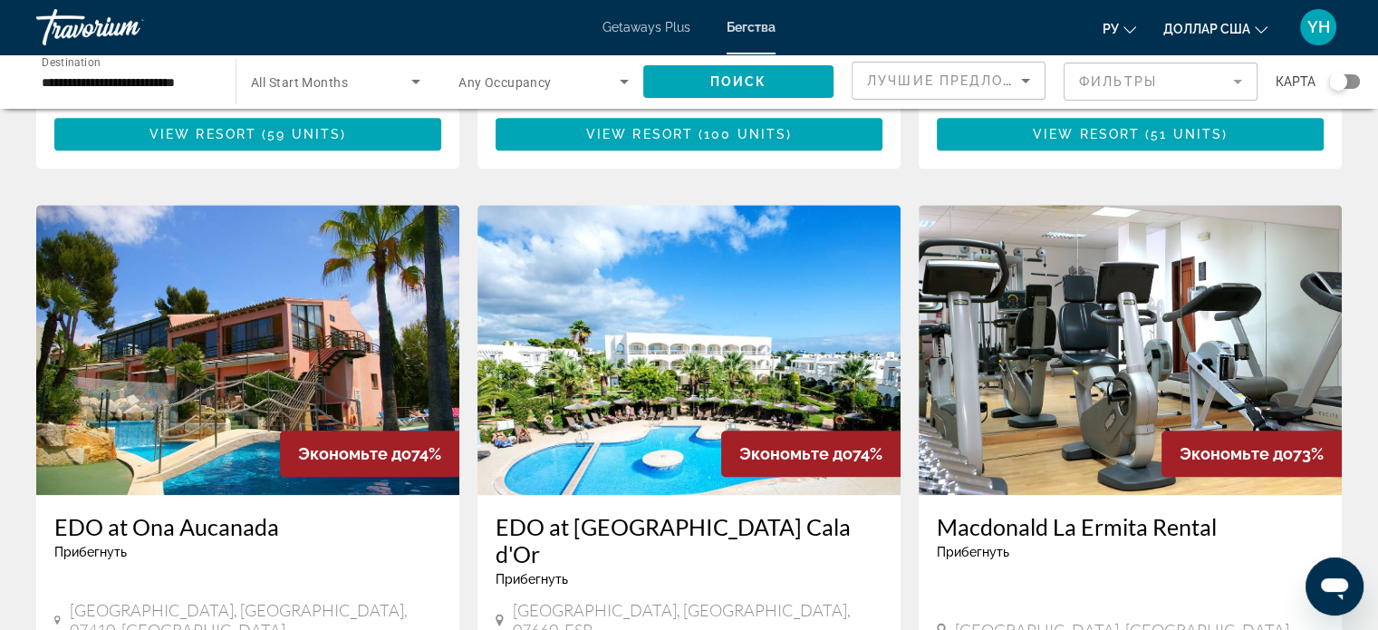
click at [656, 303] on img "Основное содержание" at bounding box center [689, 350] width 423 height 290
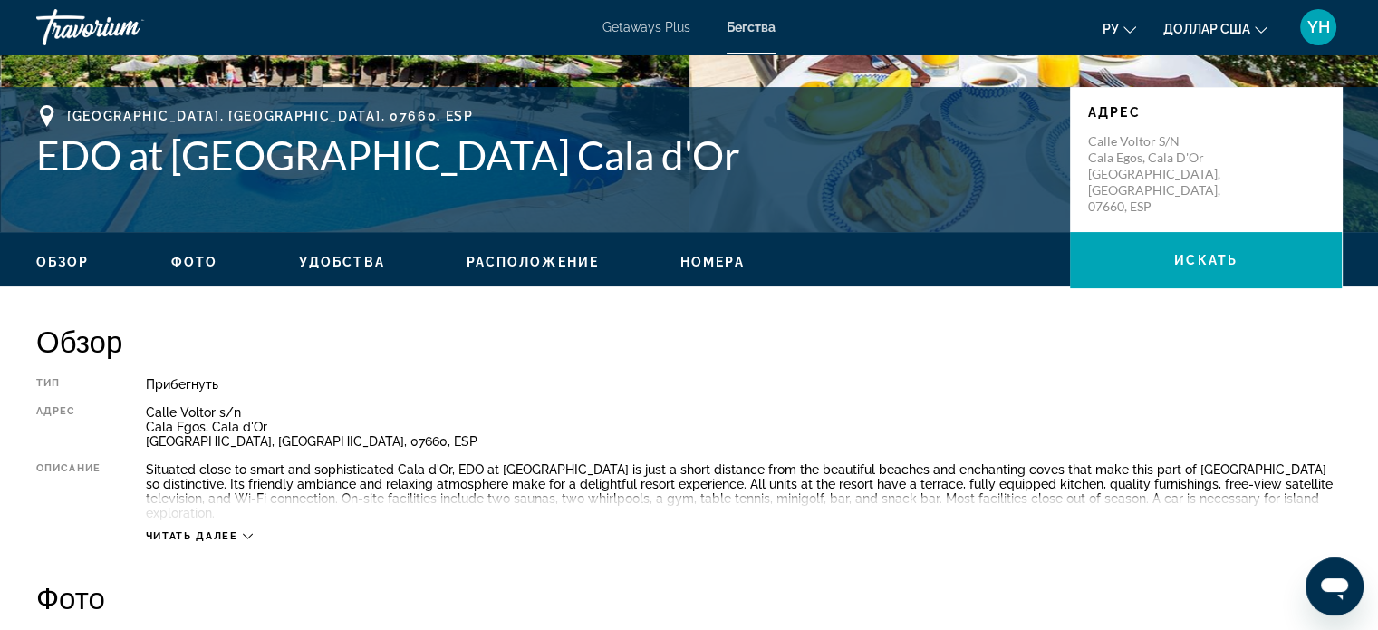
scroll to position [362, 0]
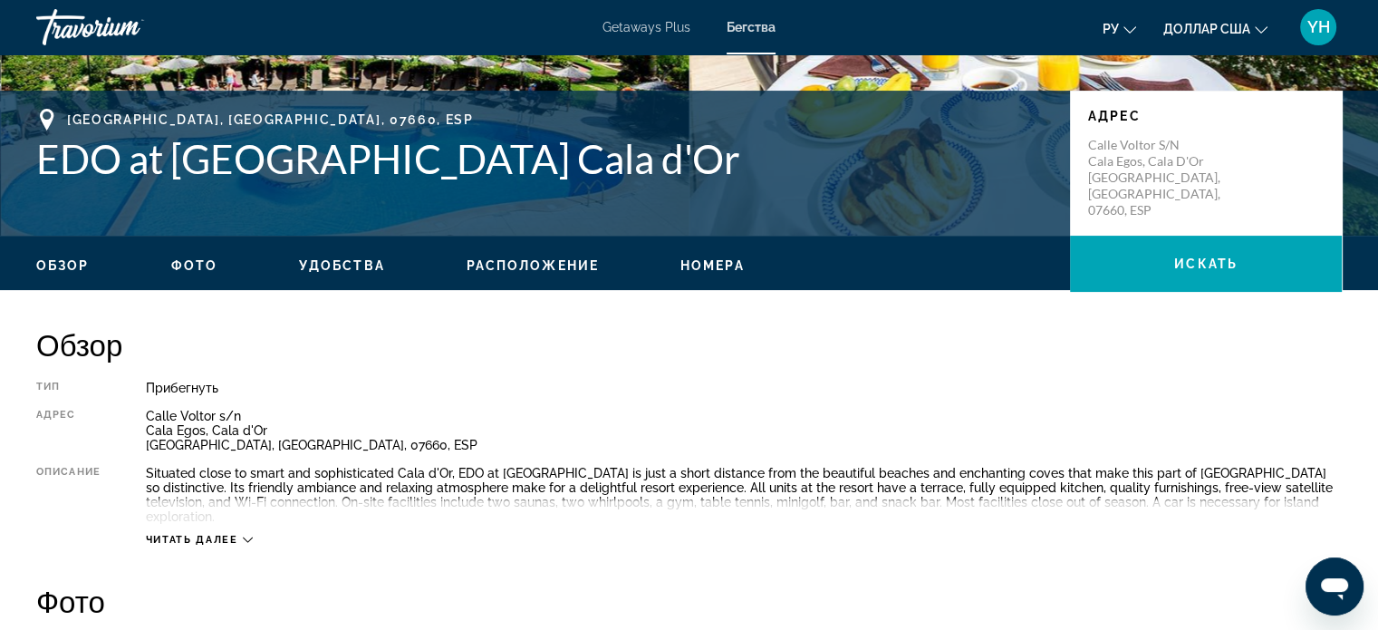
click at [245, 535] on icon "Основное содержание" at bounding box center [248, 540] width 10 height 10
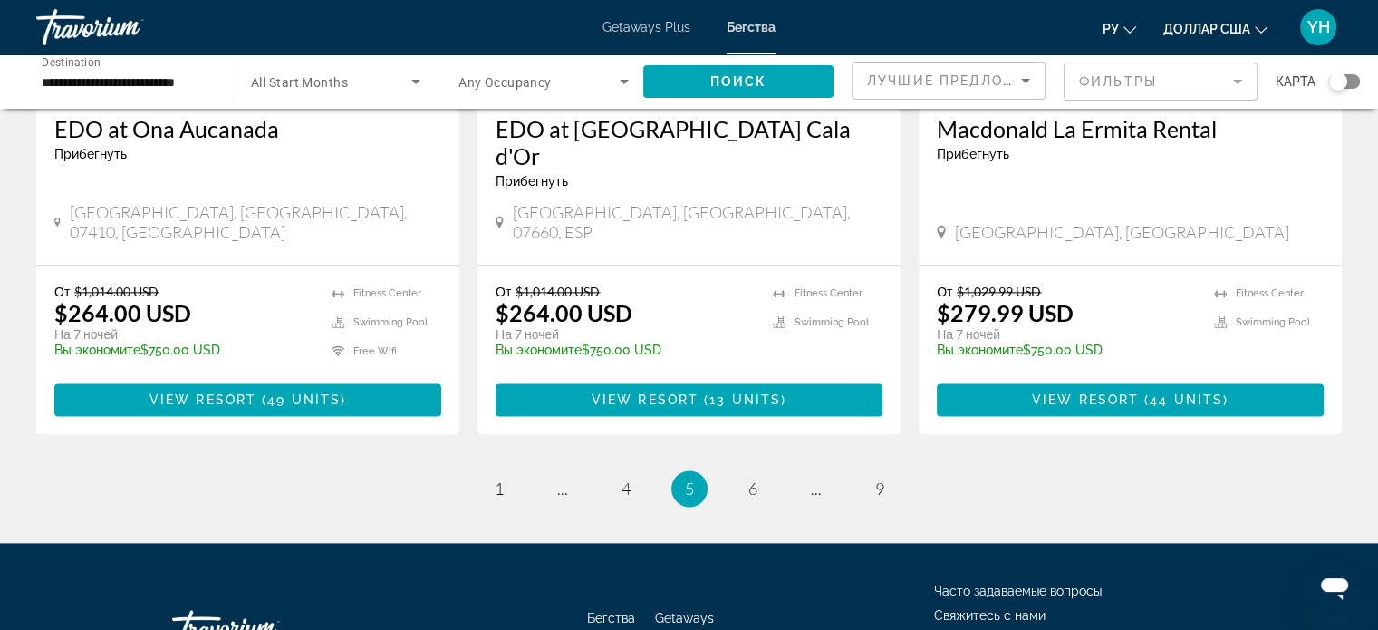
scroll to position [2301, 0]
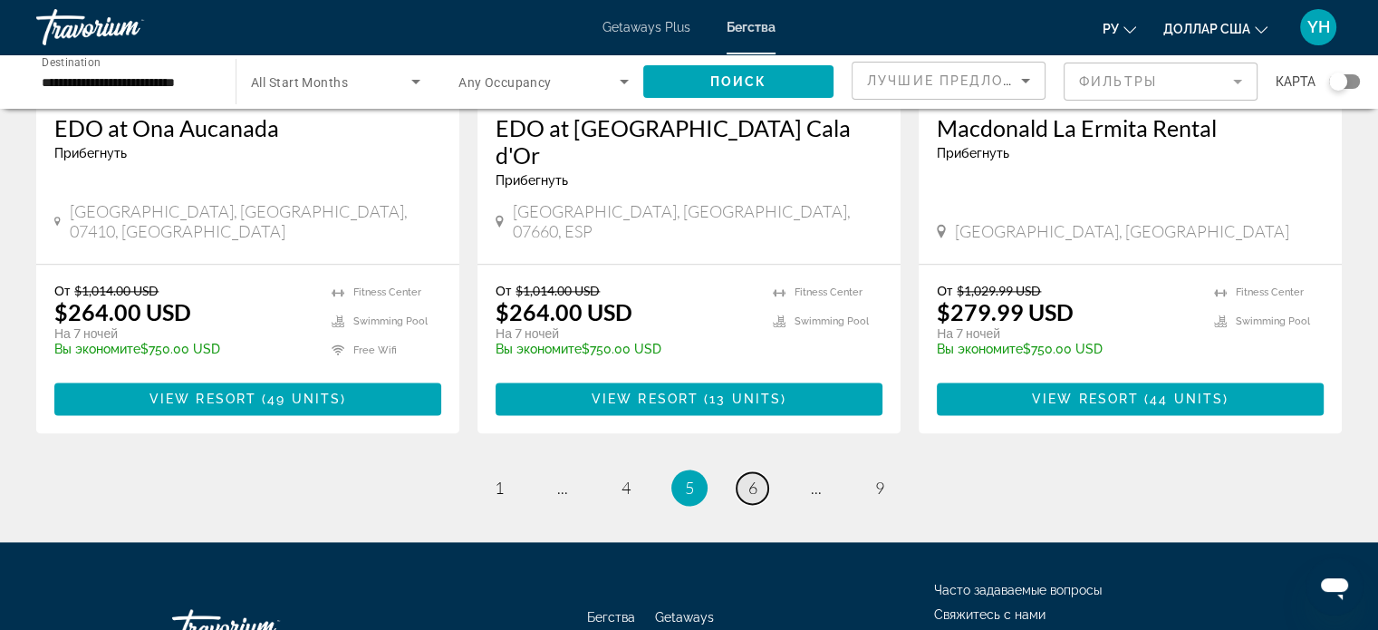
click at [755, 478] on span "6" at bounding box center [752, 488] width 9 height 20
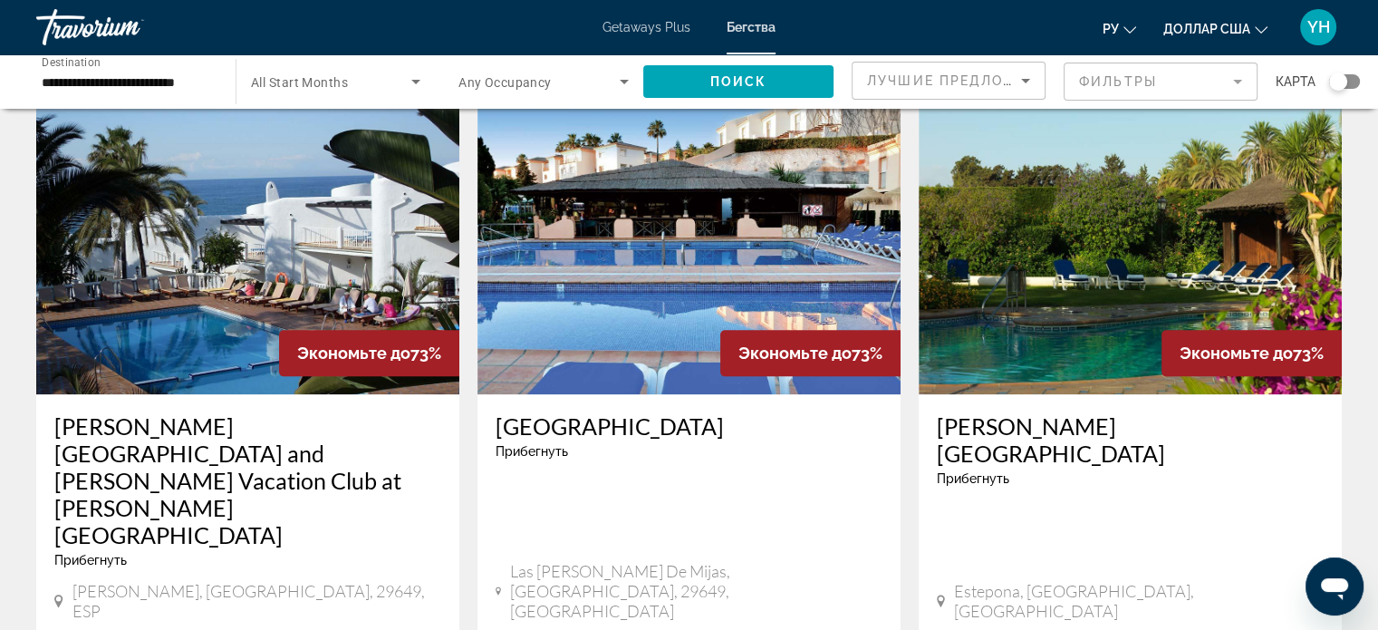
scroll to position [1993, 0]
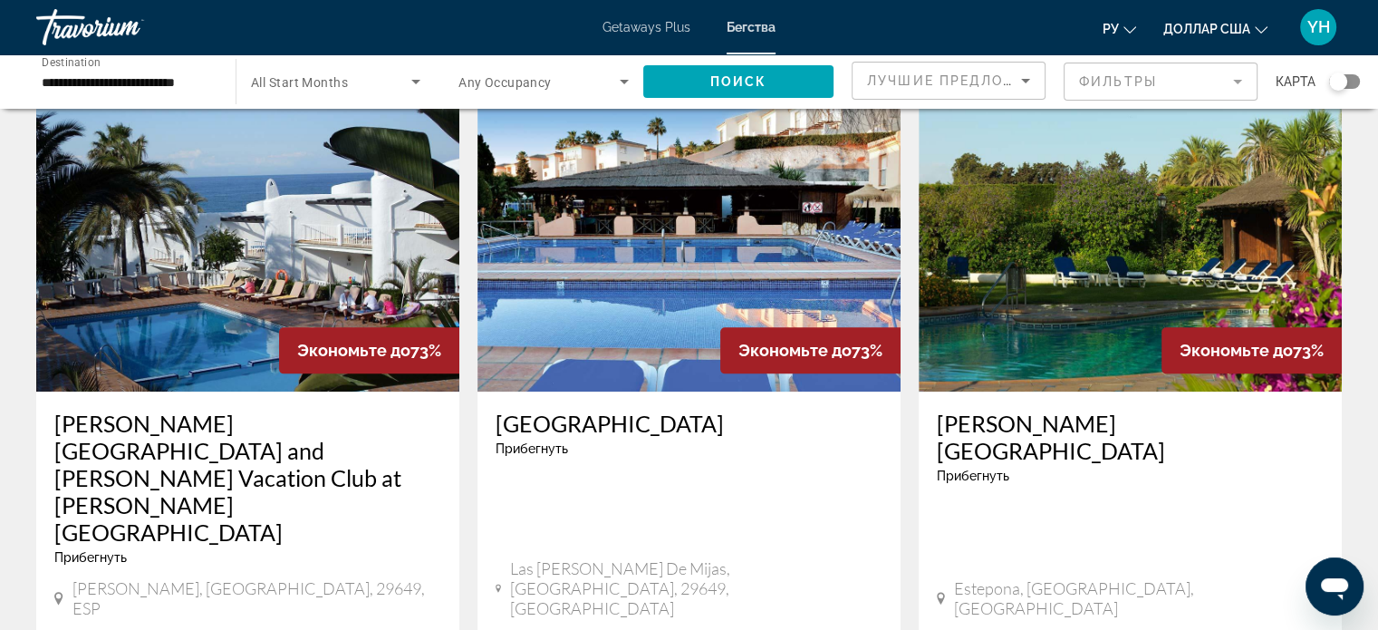
click at [672, 210] on img "Основное содержание" at bounding box center [689, 246] width 423 height 290
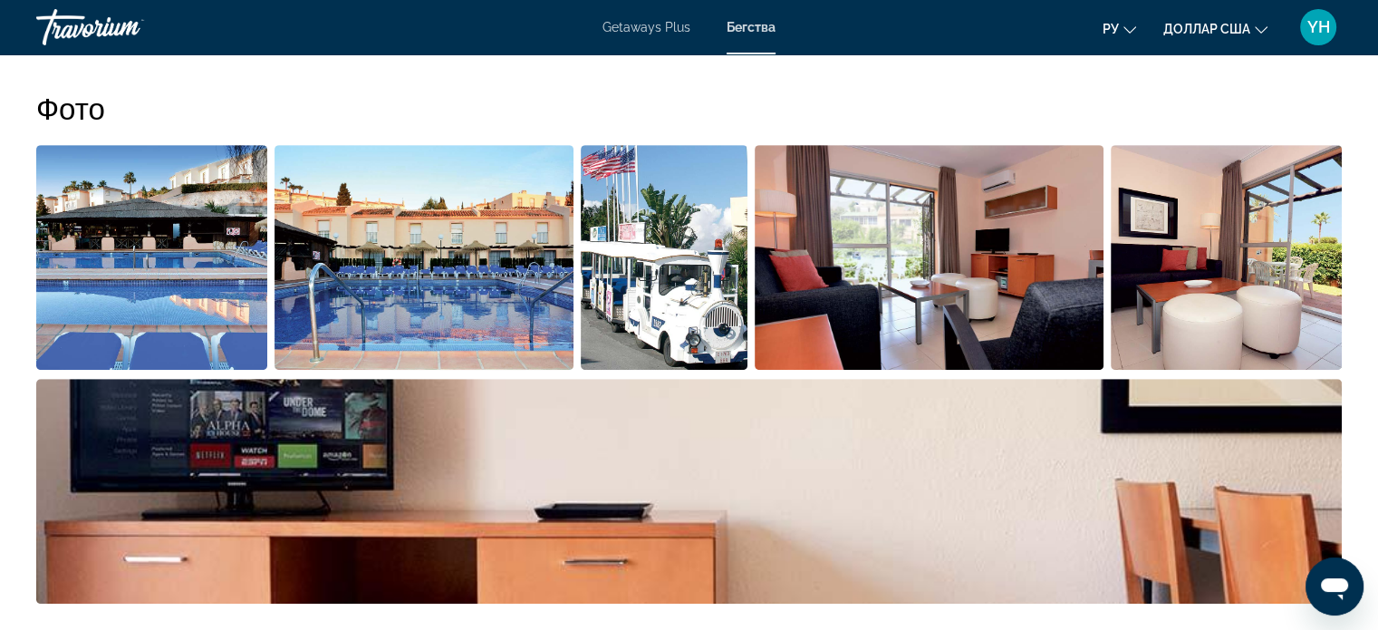
scroll to position [815, 0]
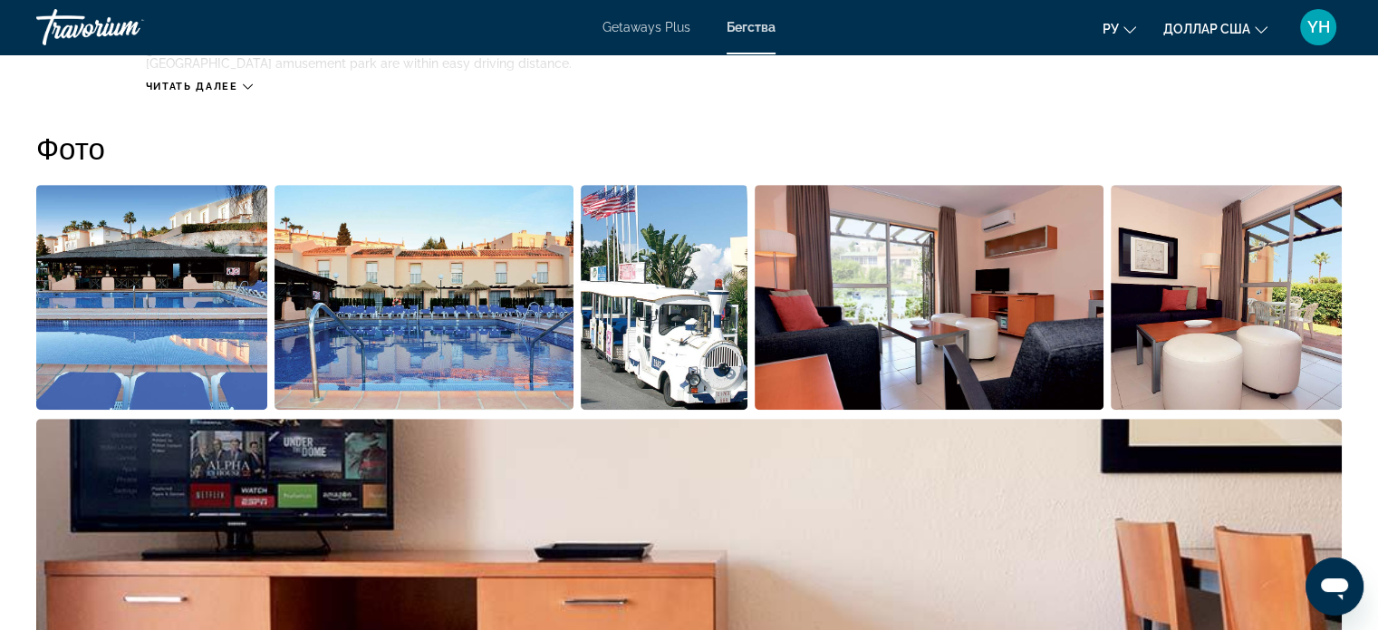
click at [1204, 275] on img "Open full-screen image slider" at bounding box center [1226, 297] width 231 height 225
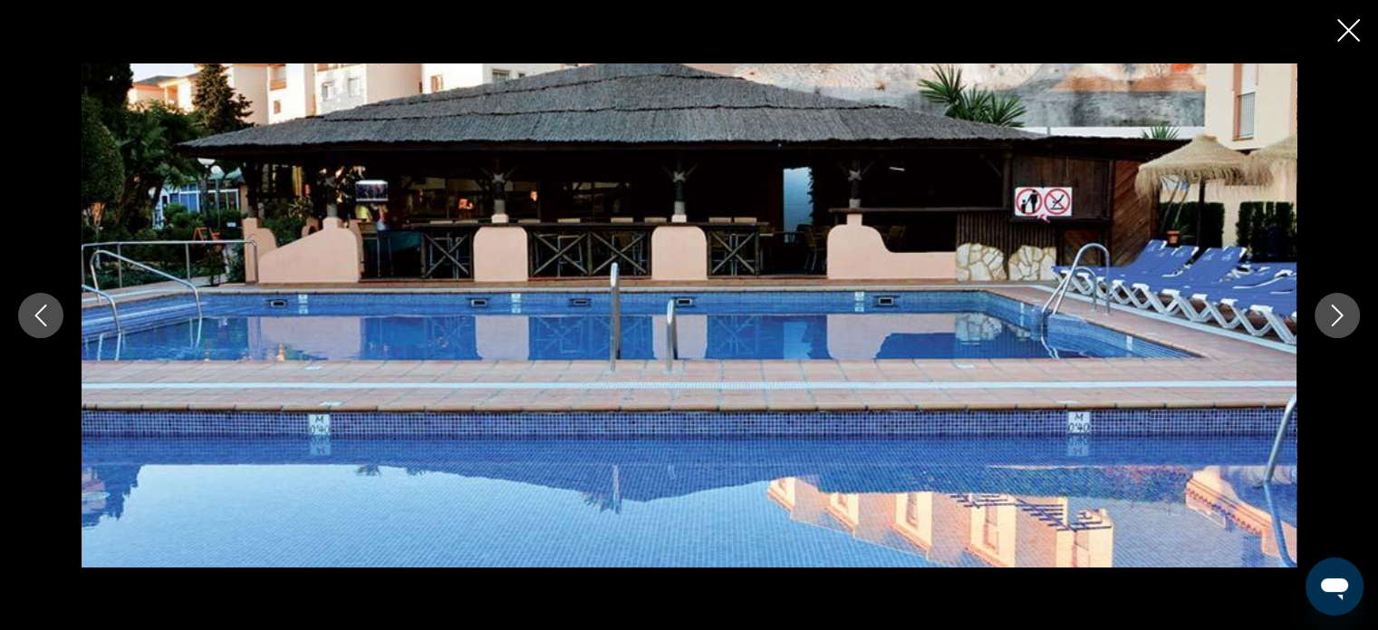
click at [1332, 313] on icon "Next image" at bounding box center [1338, 315] width 22 height 22
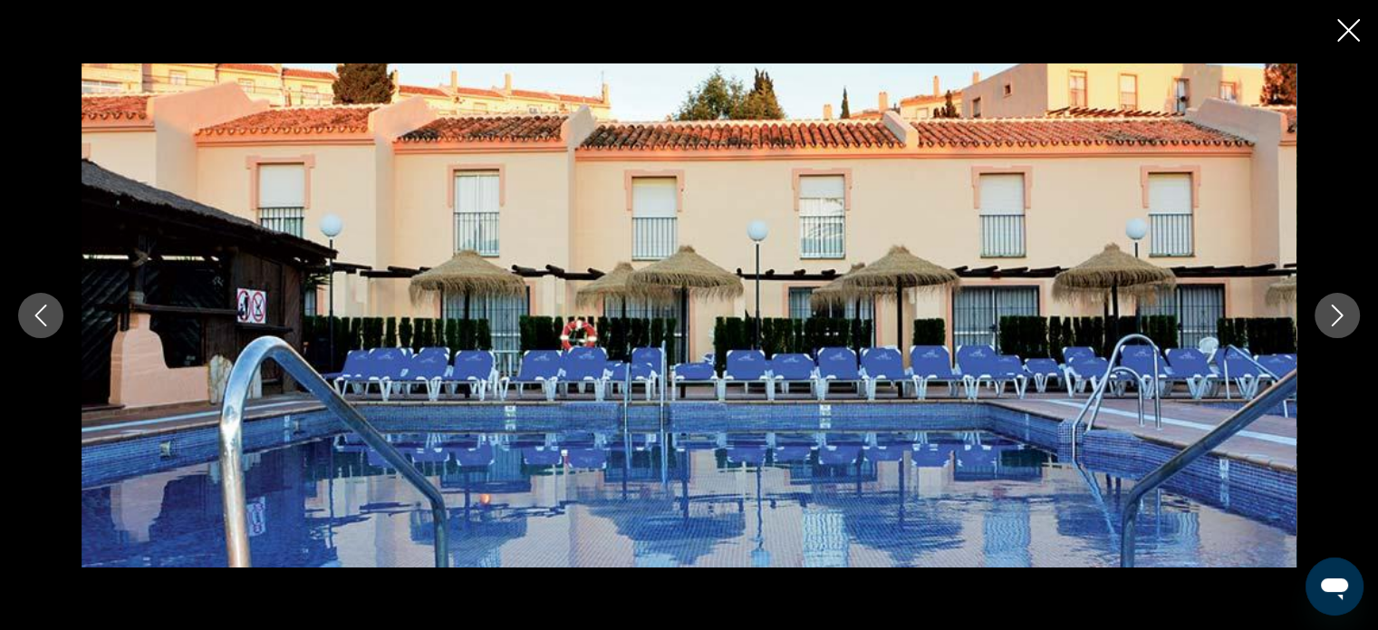
click at [1332, 313] on icon "Next image" at bounding box center [1338, 315] width 22 height 22
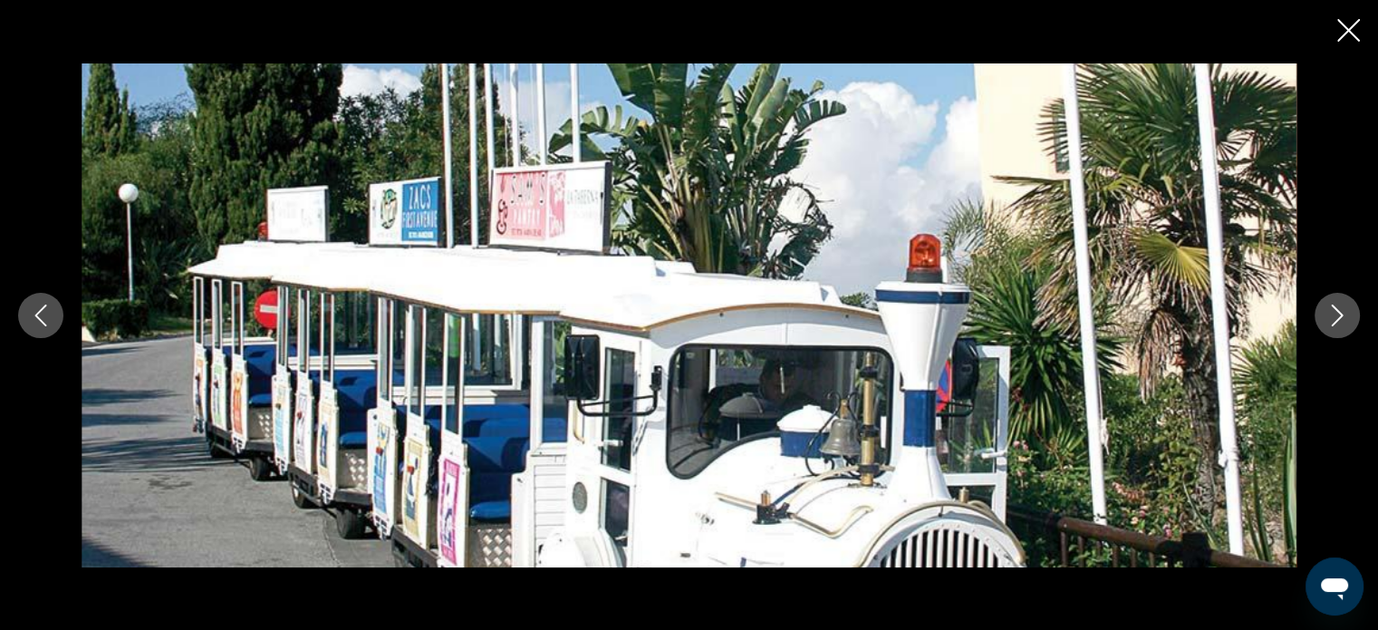
click at [1332, 313] on icon "Next image" at bounding box center [1338, 315] width 22 height 22
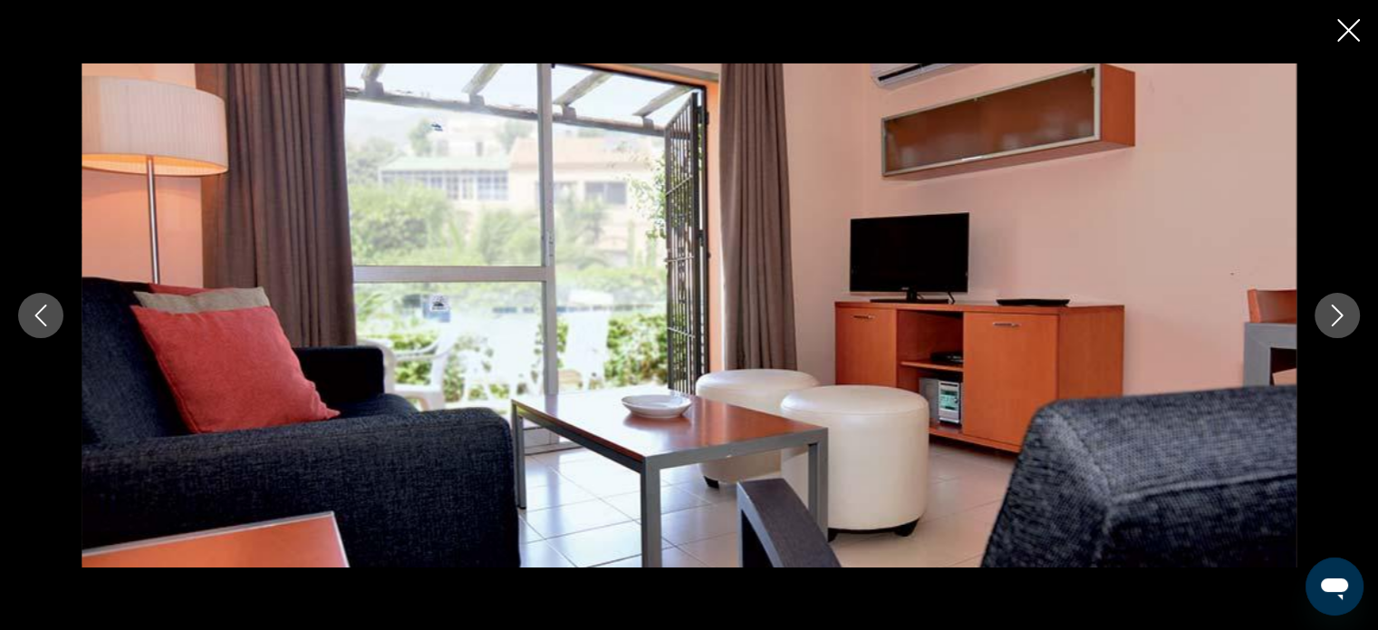
click at [1332, 313] on icon "Next image" at bounding box center [1338, 315] width 22 height 22
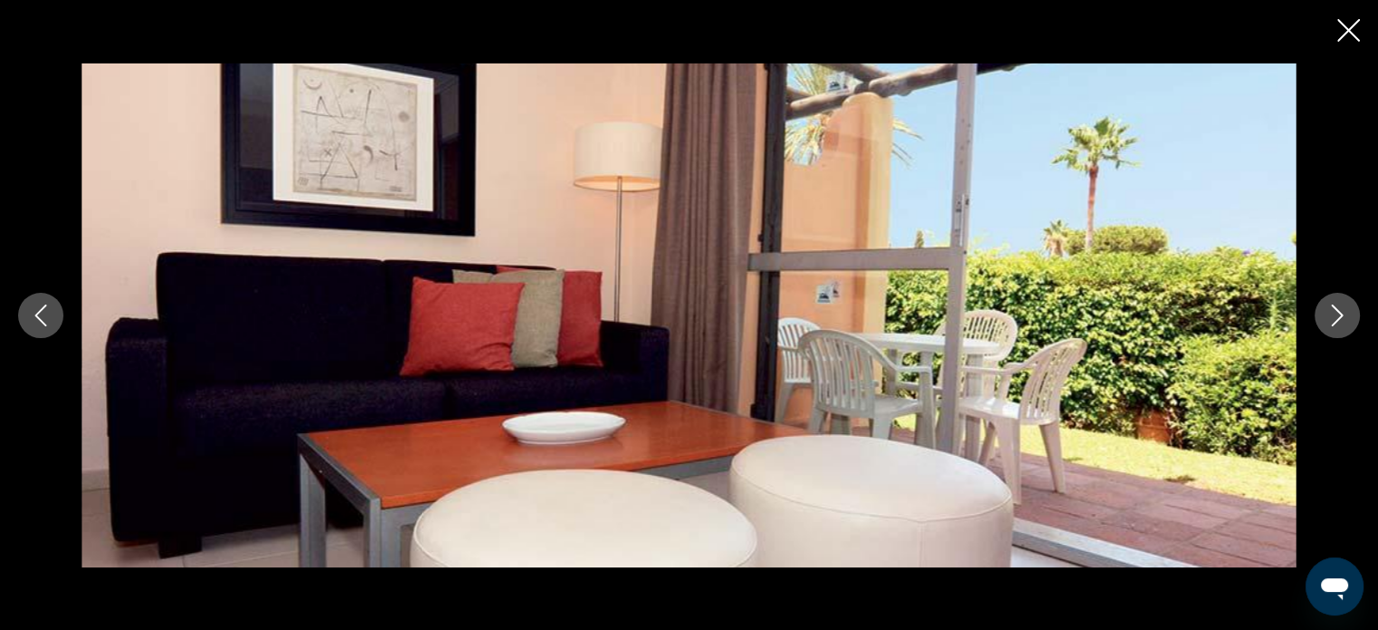
click at [1332, 313] on icon "Next image" at bounding box center [1338, 315] width 22 height 22
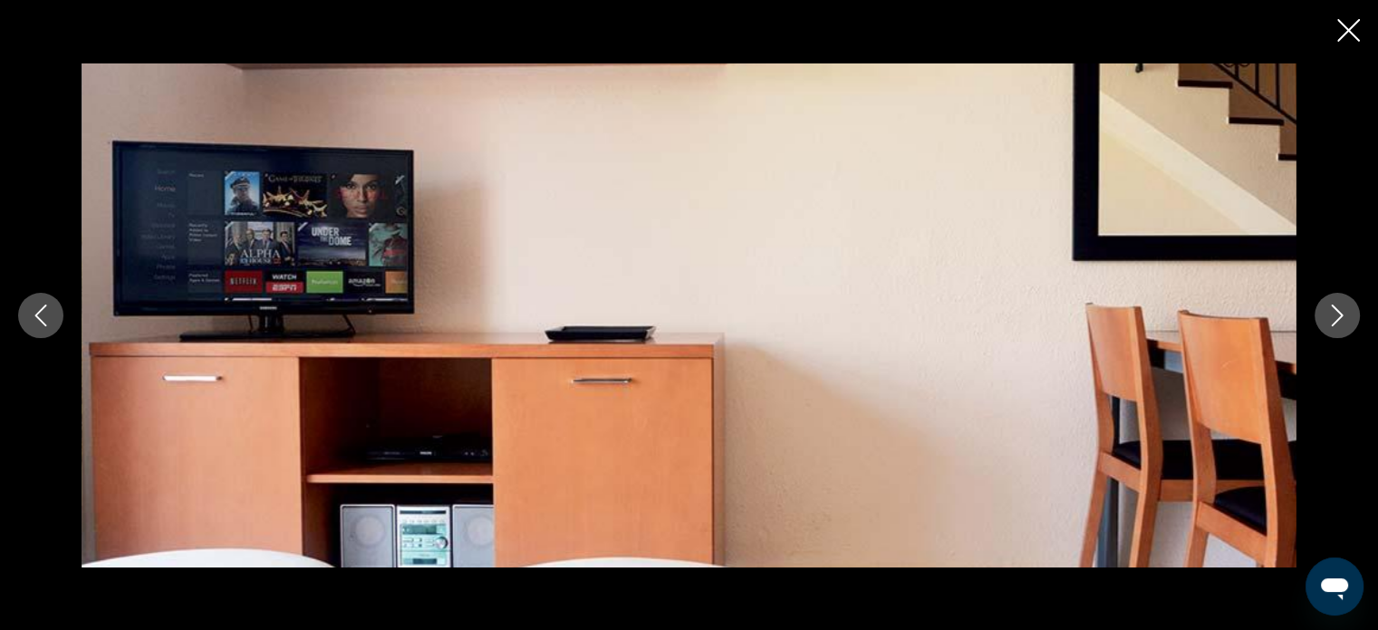
click at [1332, 313] on icon "Next image" at bounding box center [1338, 315] width 22 height 22
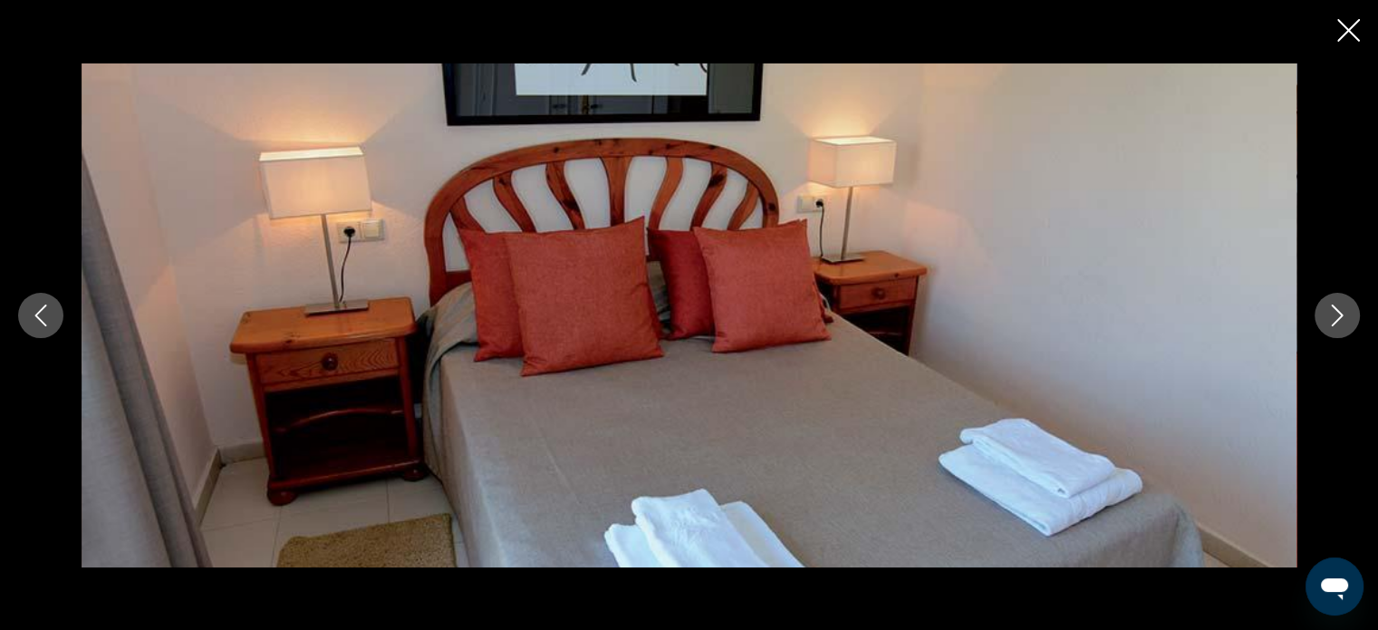
click at [1332, 313] on icon "Next image" at bounding box center [1338, 315] width 22 height 22
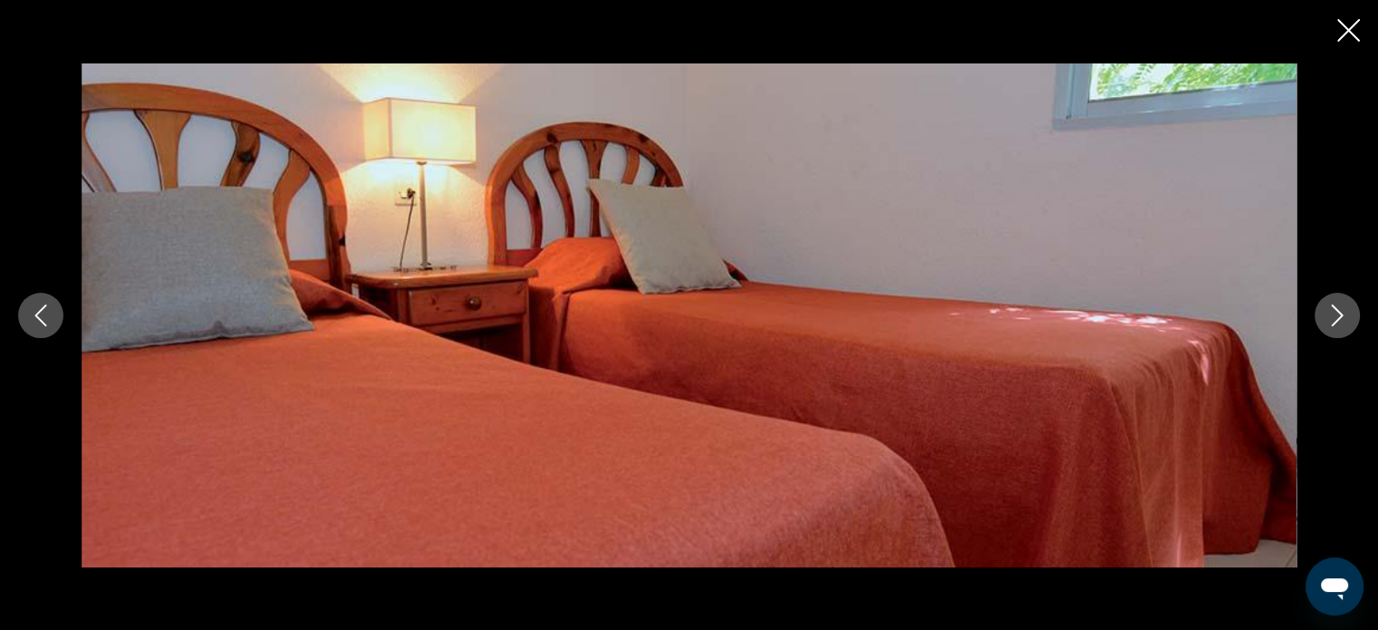
click at [1332, 313] on icon "Next image" at bounding box center [1338, 315] width 22 height 22
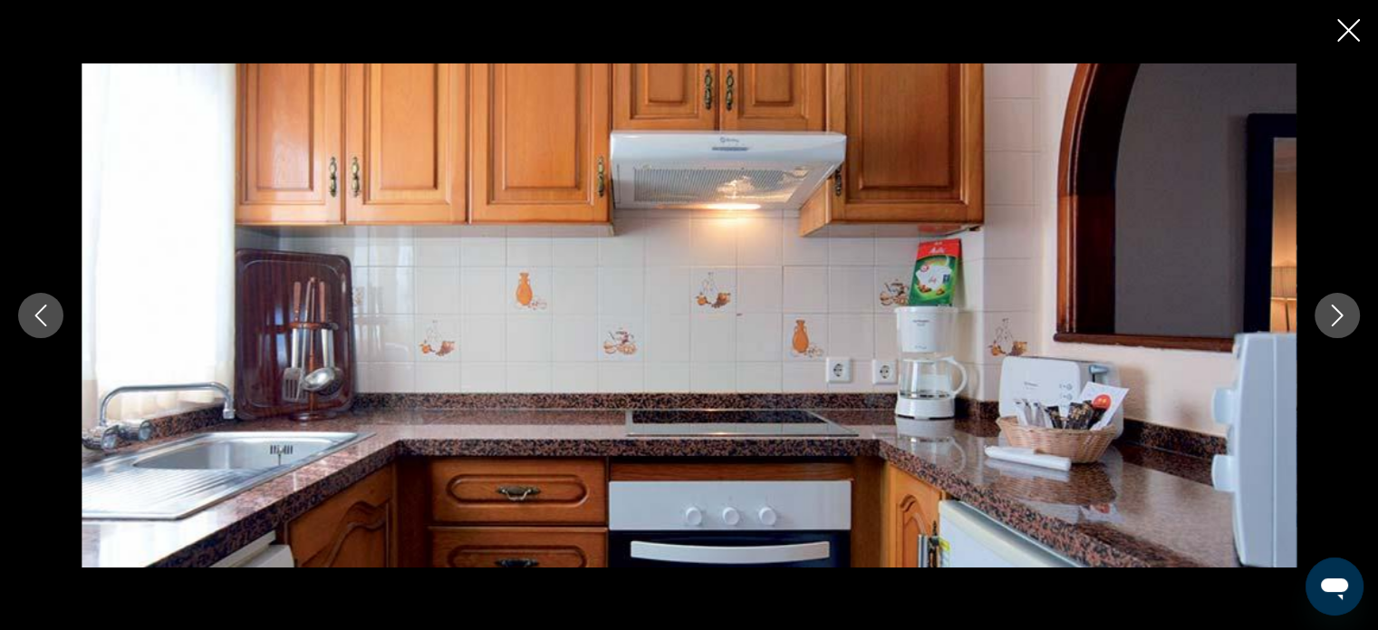
click at [1332, 313] on icon "Next image" at bounding box center [1338, 315] width 22 height 22
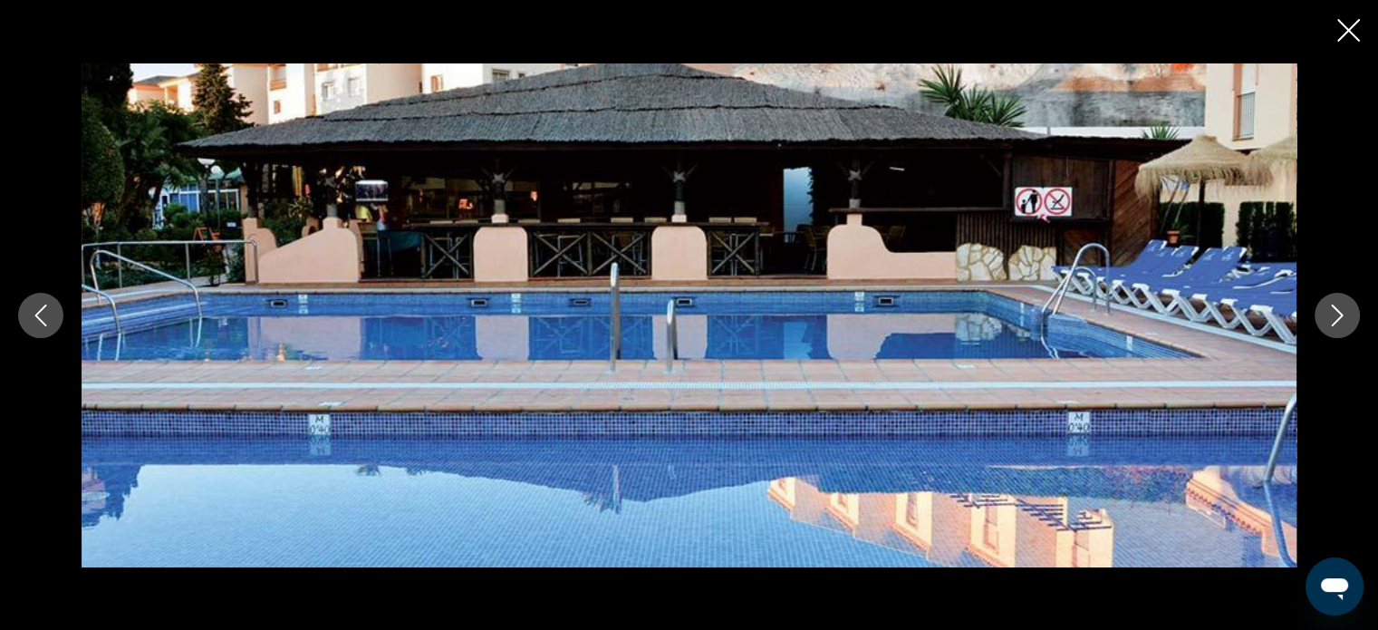
click at [1332, 313] on icon "Next image" at bounding box center [1338, 315] width 22 height 22
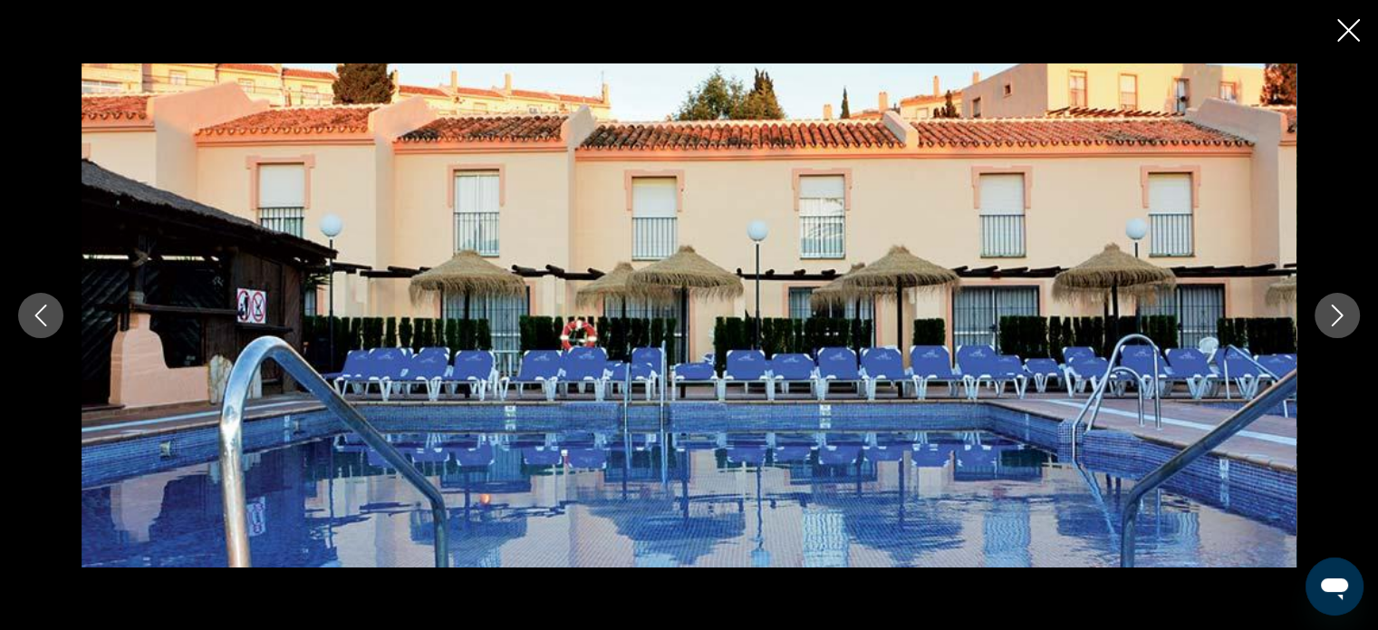
click at [1332, 313] on icon "Next image" at bounding box center [1338, 315] width 22 height 22
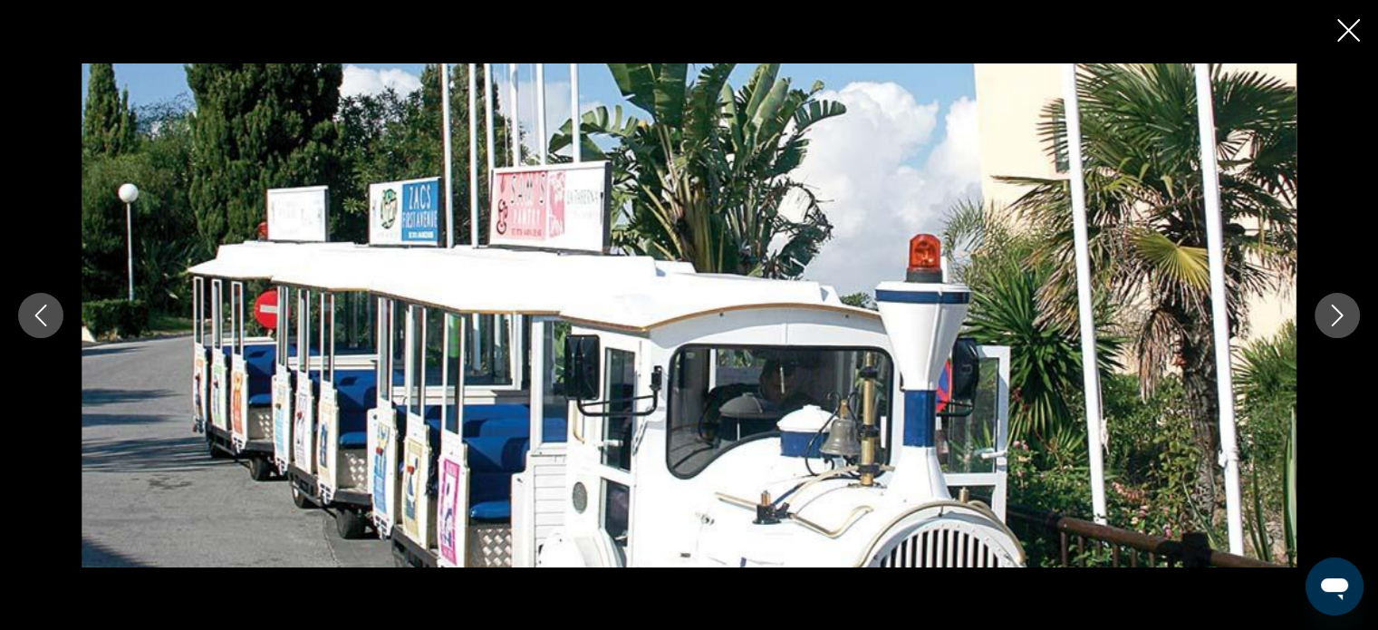
click at [1337, 308] on icon "Next image" at bounding box center [1338, 315] width 22 height 22
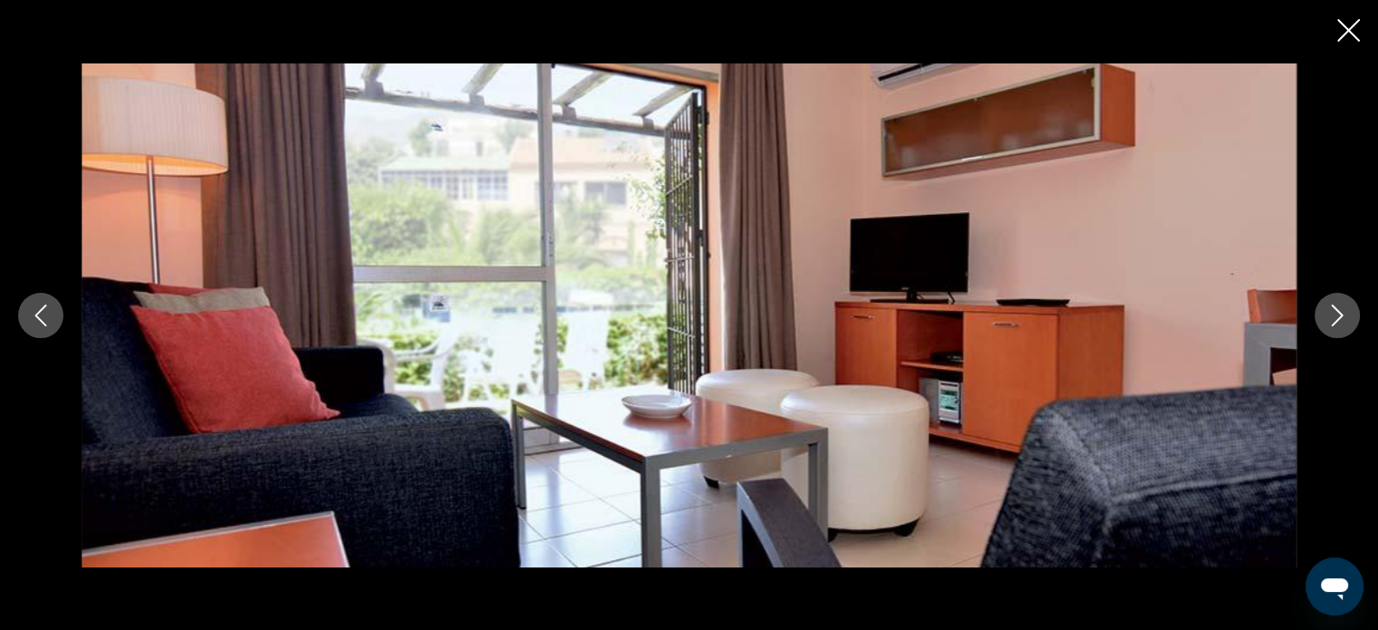
click at [1352, 19] on icon "Close slideshow" at bounding box center [1348, 30] width 23 height 23
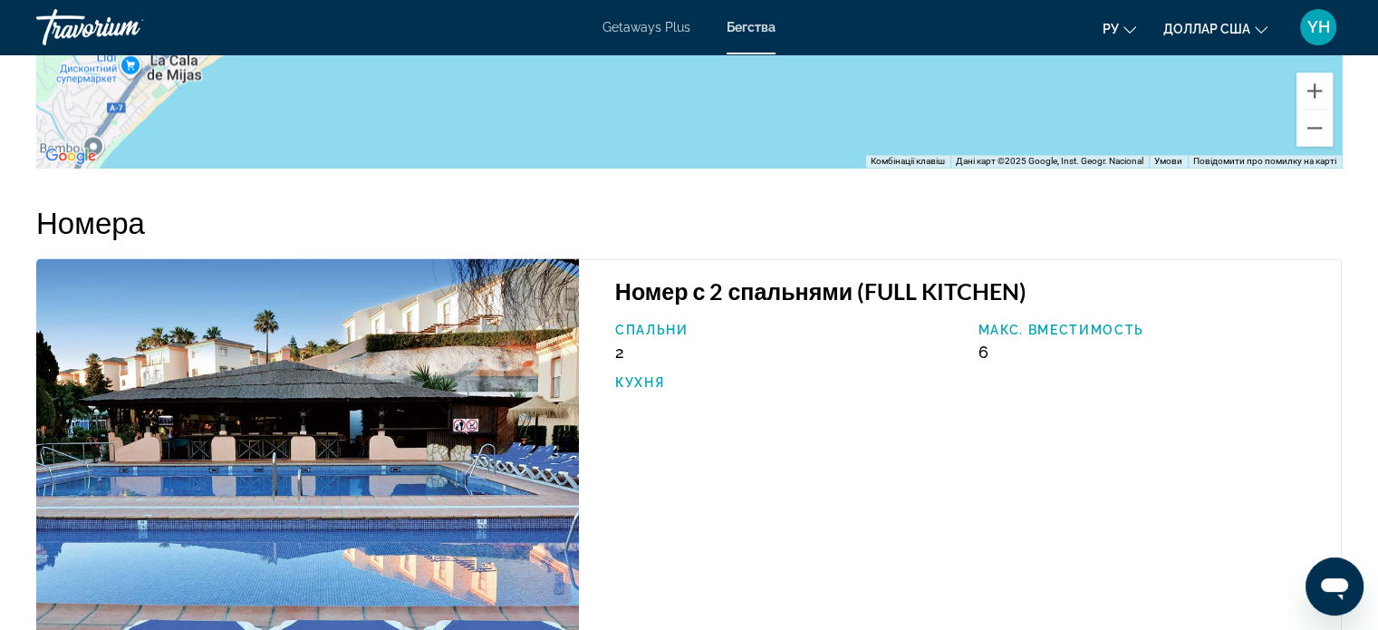
scroll to position [2628, 0]
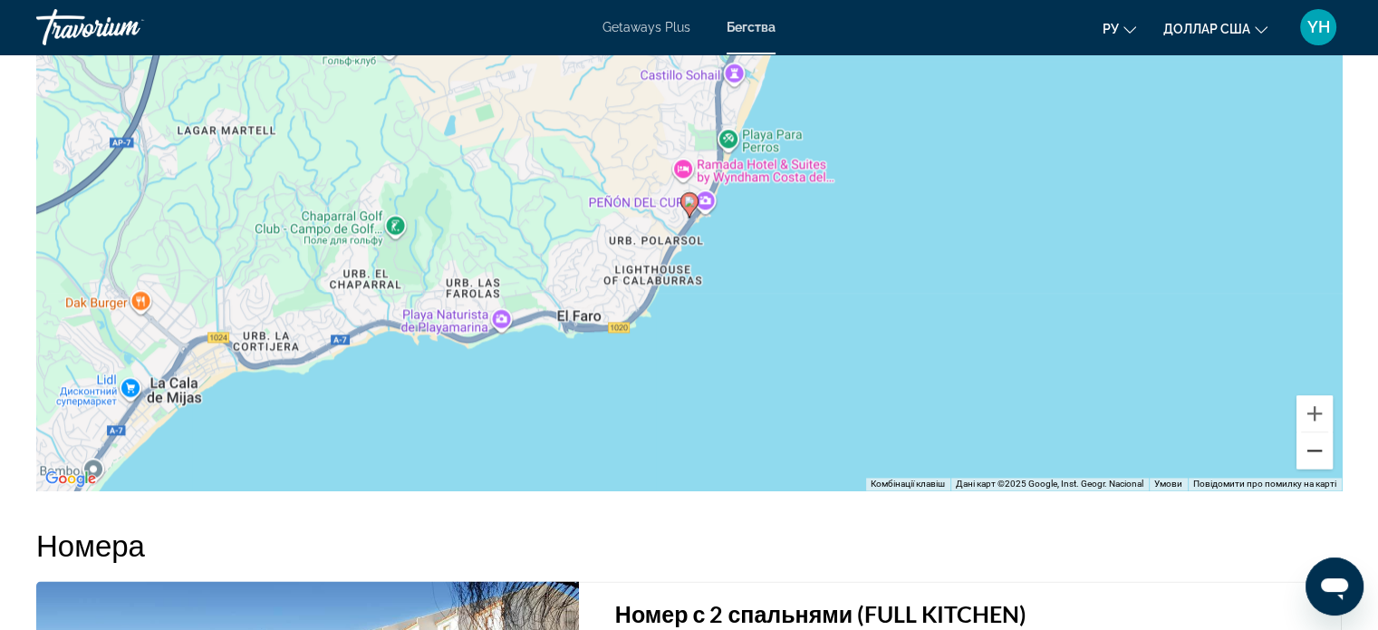
click at [1316, 434] on button "Зменшити" at bounding box center [1315, 450] width 36 height 36
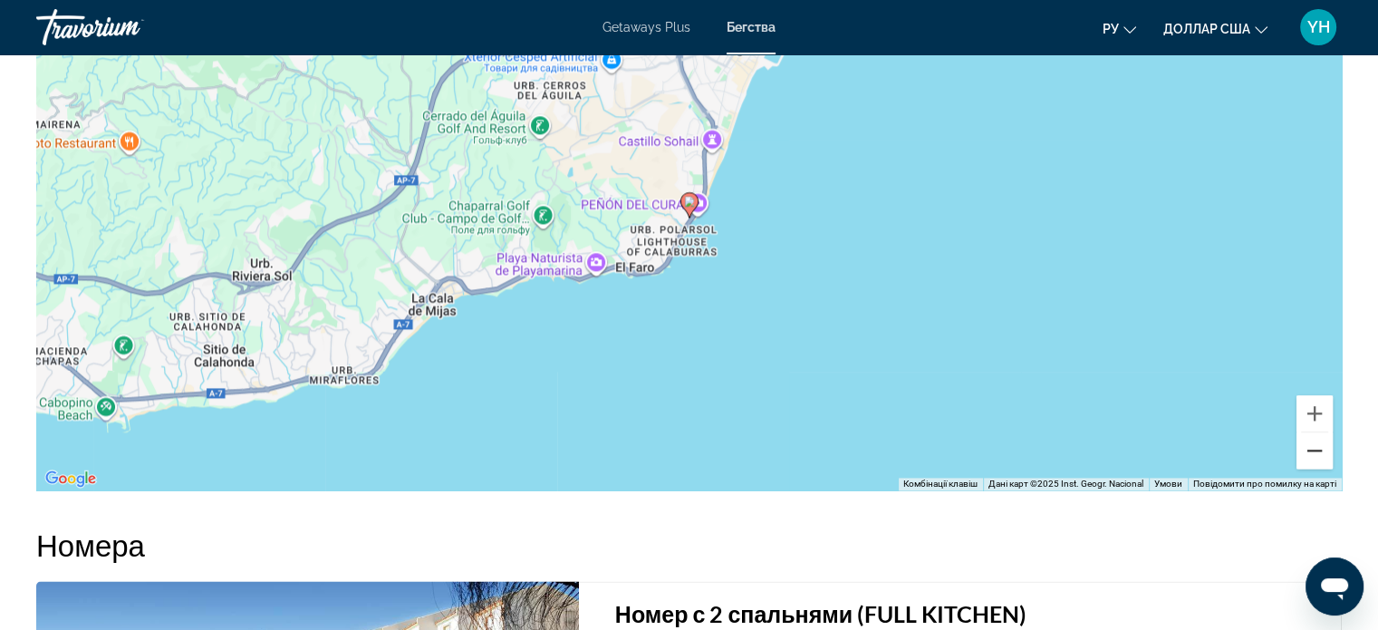
click at [1316, 434] on button "Зменшити" at bounding box center [1315, 450] width 36 height 36
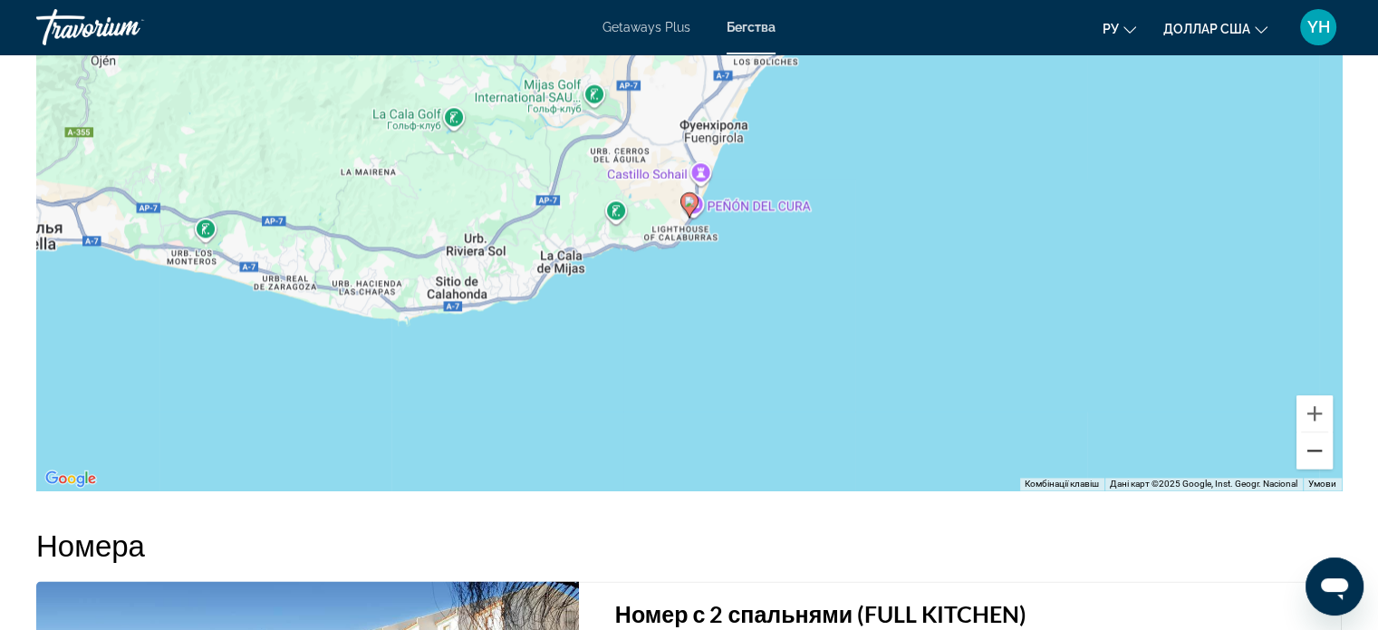
click at [1316, 434] on button "Зменшити" at bounding box center [1315, 450] width 36 height 36
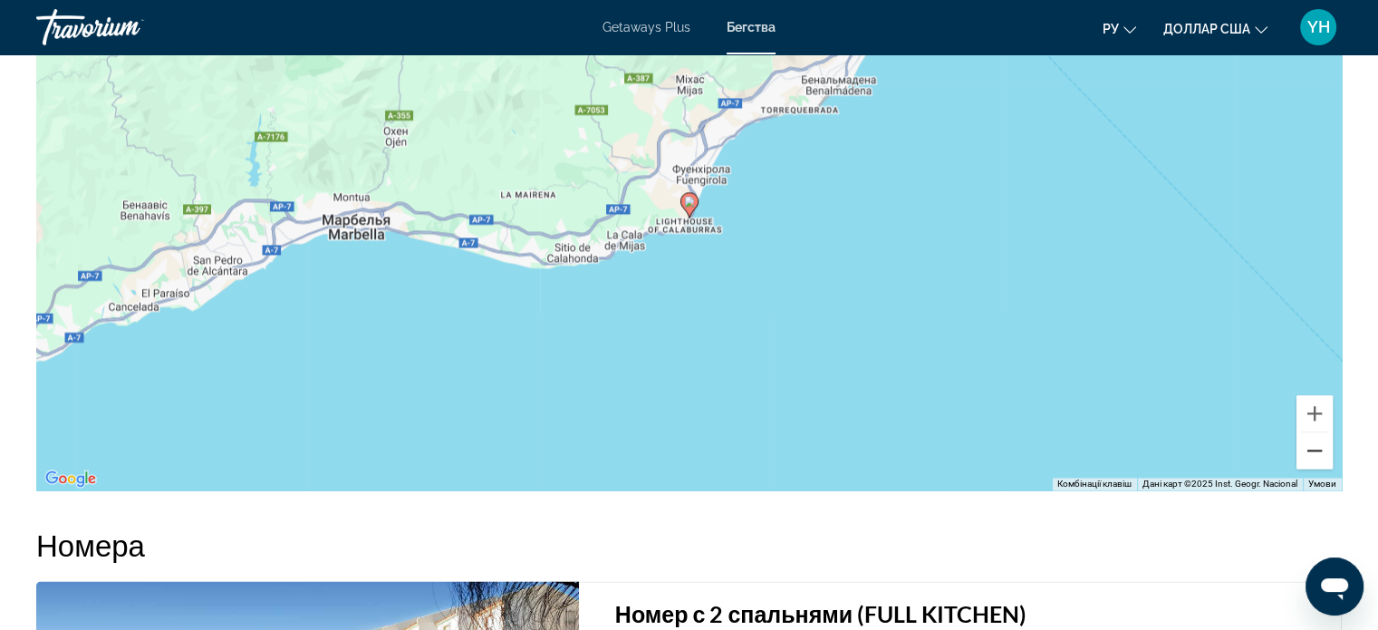
click at [1316, 434] on button "Зменшити" at bounding box center [1315, 450] width 36 height 36
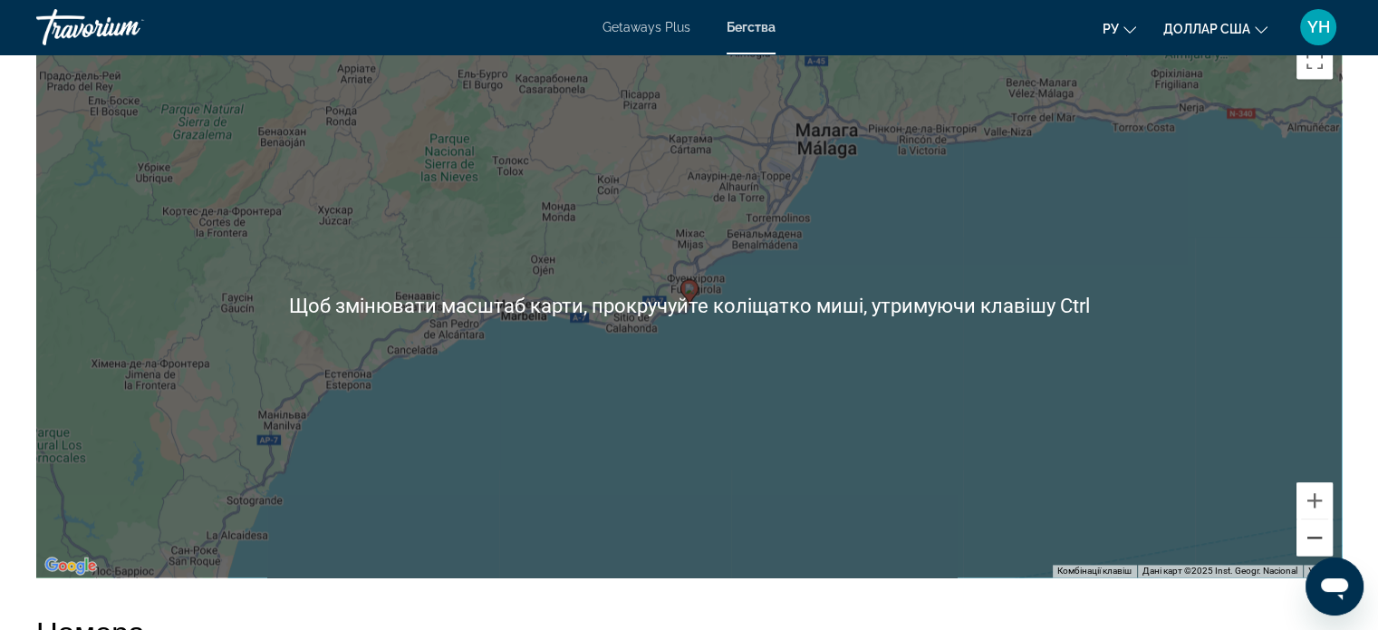
scroll to position [2537, 0]
